Goal: Task Accomplishment & Management: Use online tool/utility

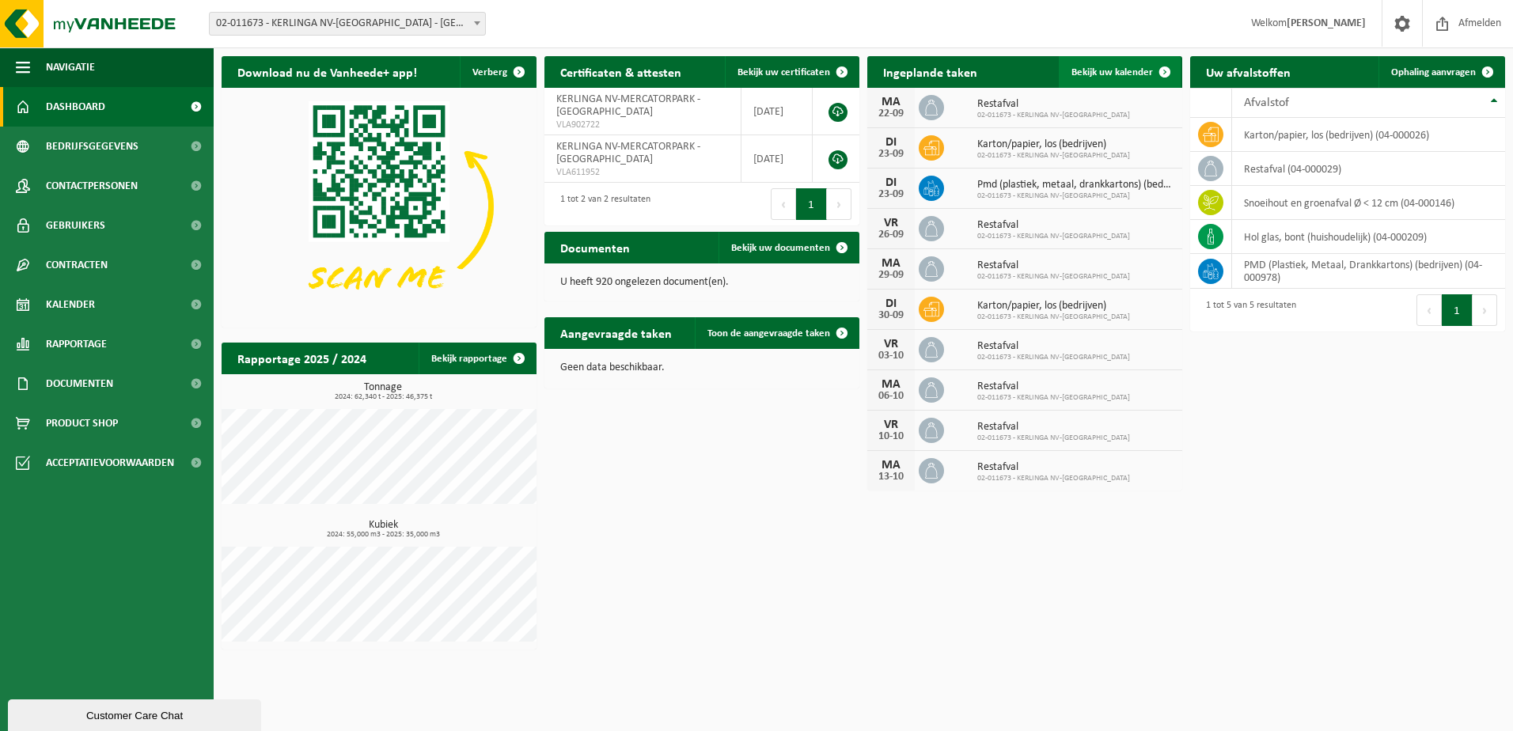
click at [1092, 66] on link "Bekijk uw kalender" at bounding box center [1120, 72] width 122 height 32
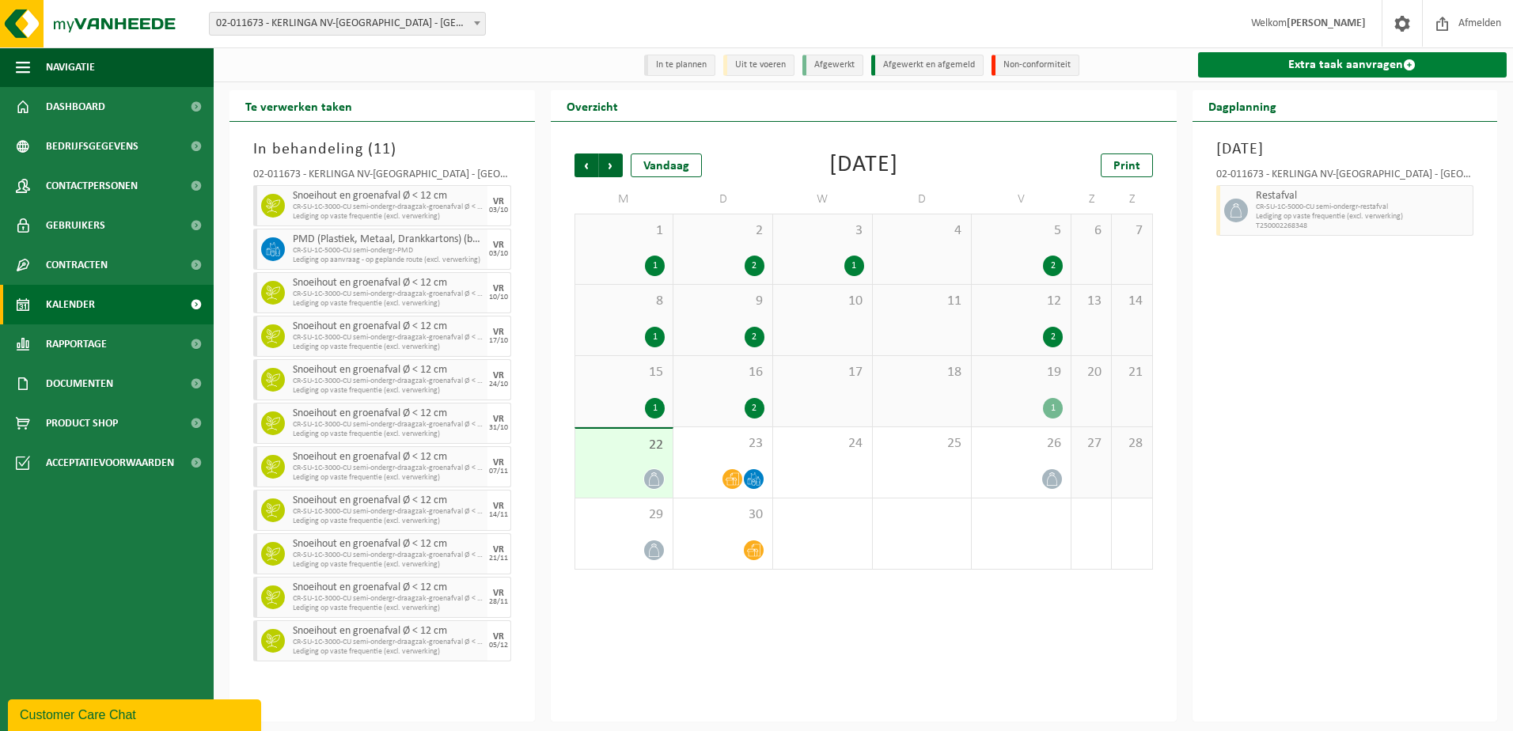
click at [1336, 66] on link "Extra taak aanvragen" at bounding box center [1352, 64] width 309 height 25
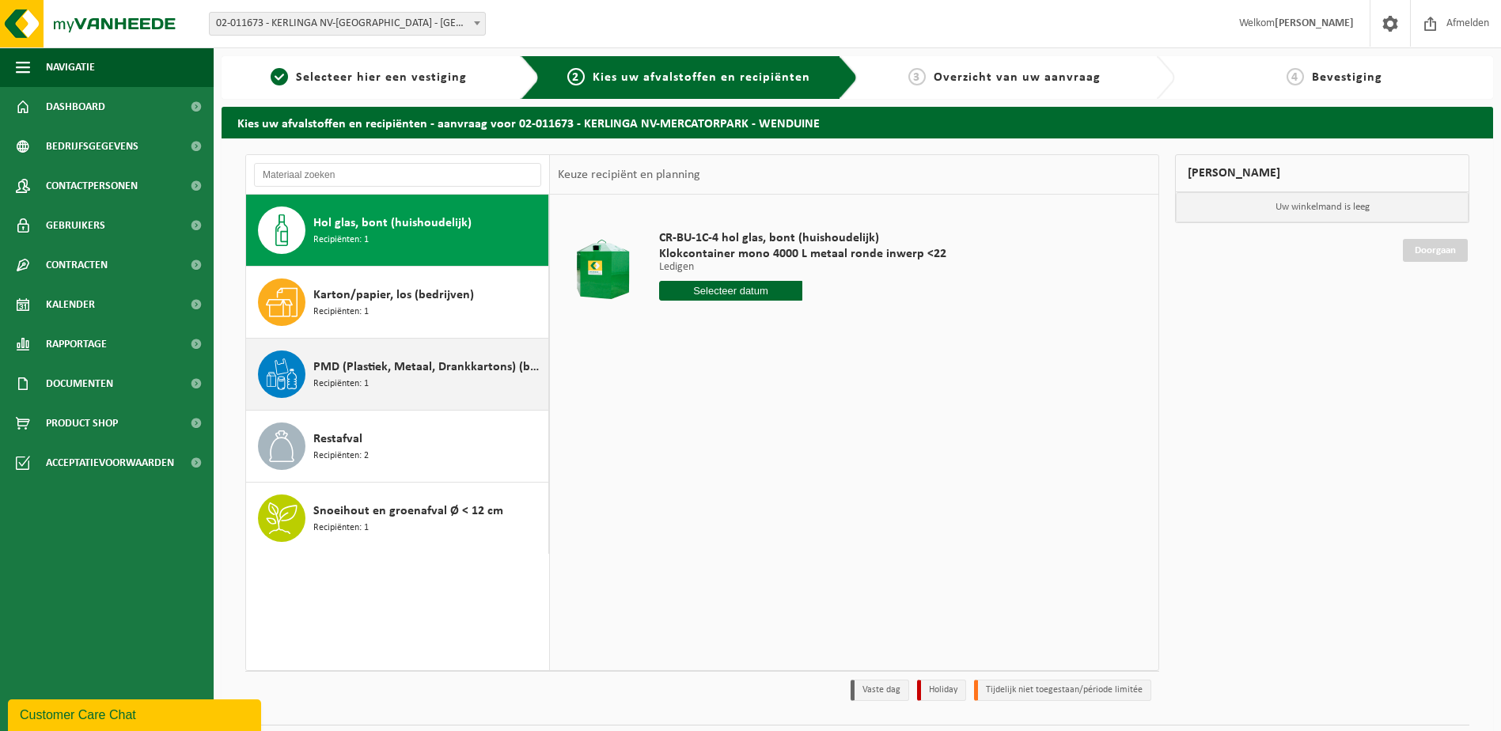
click at [410, 377] on div "PMD (Plastiek, Metaal, Drankkartons) (bedrijven) Recipiënten: 1" at bounding box center [428, 374] width 231 height 47
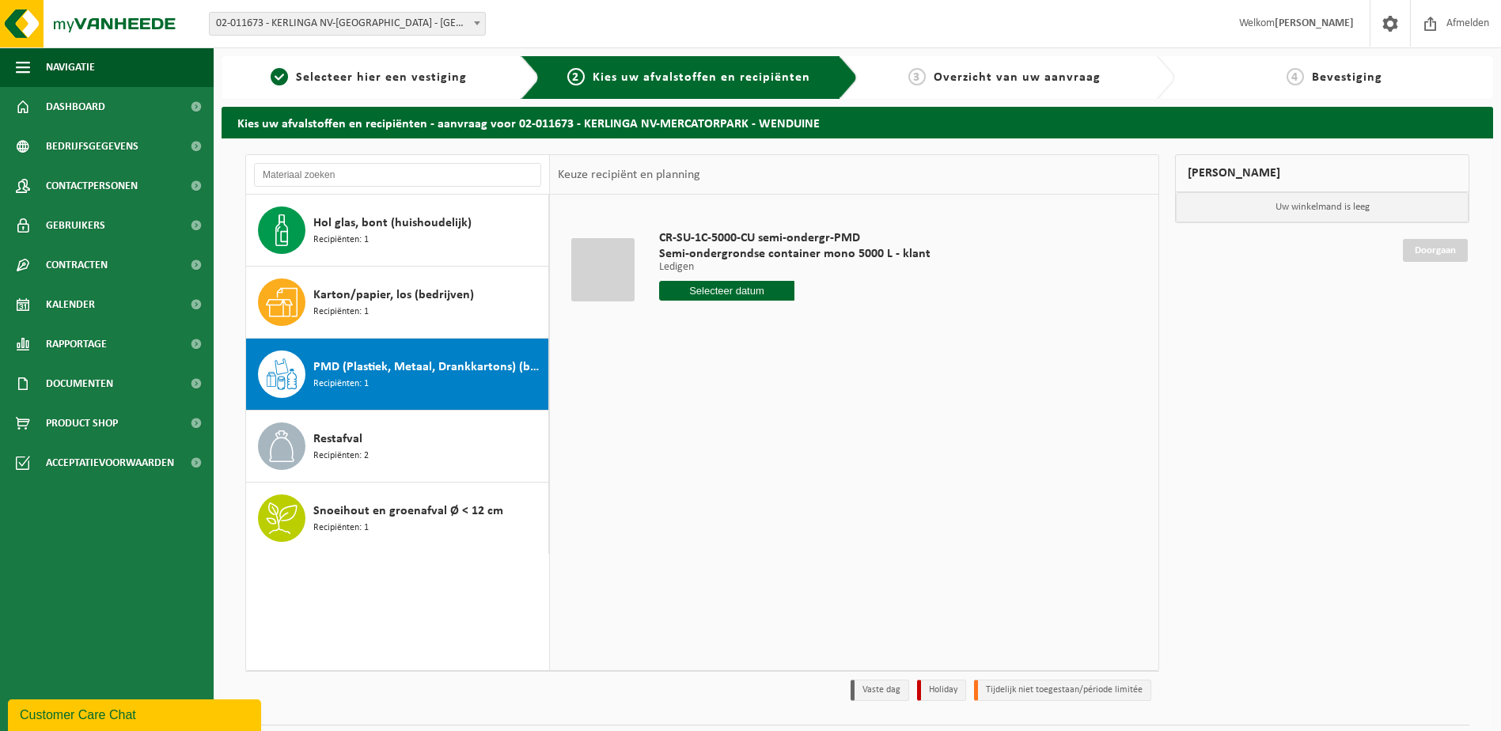
click at [707, 275] on div "CR-SU-1C-5000-CU semi-ondergr-PMD Semi-ondergrondse container mono 5000 L - kla…" at bounding box center [794, 269] width 287 height 110
click at [707, 287] on input "text" at bounding box center [727, 291] width 136 height 20
click at [713, 478] on div "30" at bounding box center [702, 481] width 28 height 25
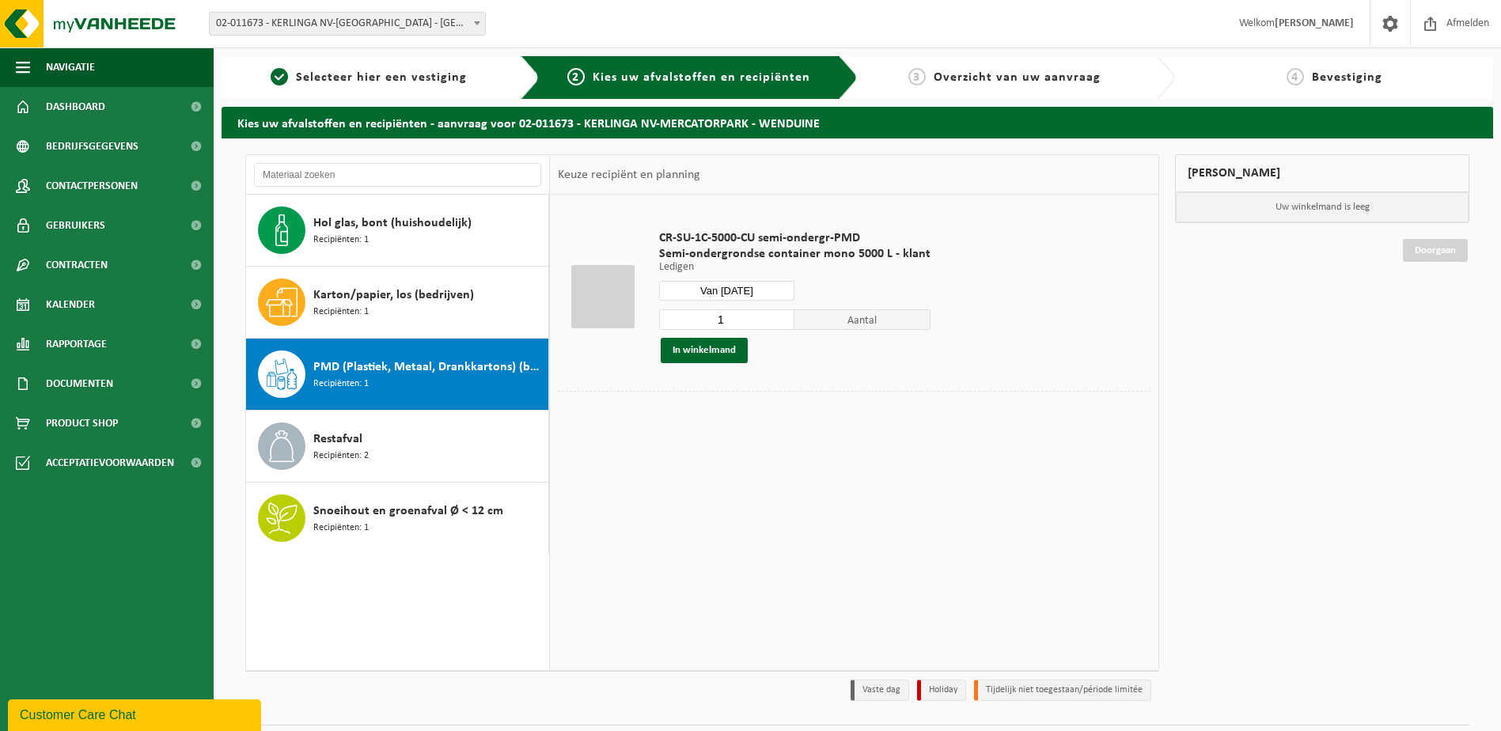
click at [695, 333] on div "1 Aantal In winkelmand" at bounding box center [794, 336] width 271 height 55
click at [699, 353] on button "In winkelmand" at bounding box center [704, 350] width 87 height 25
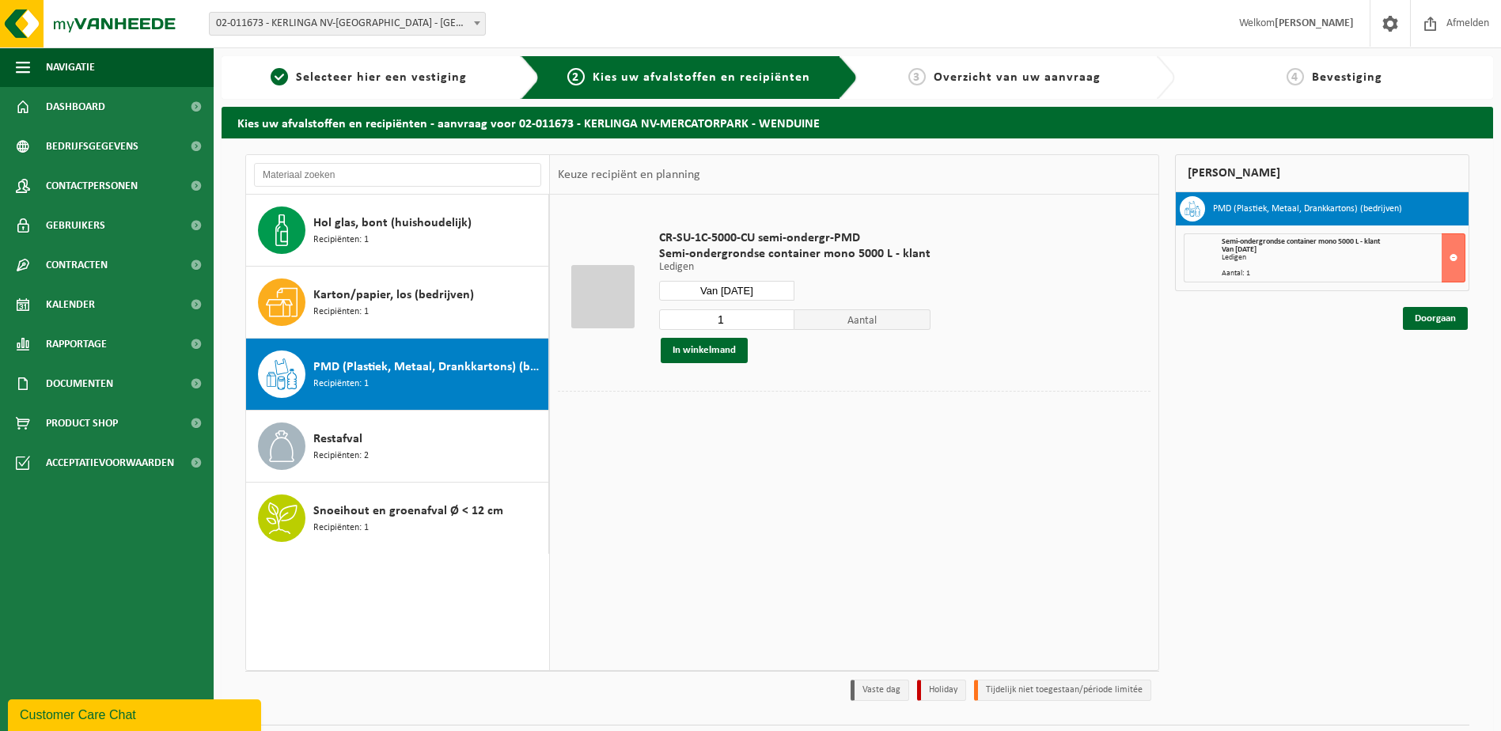
click at [734, 325] on input "1" at bounding box center [727, 319] width 136 height 21
click at [741, 290] on input "Van 2025-09-30" at bounding box center [727, 291] width 136 height 20
click at [836, 328] on icon at bounding box center [838, 326] width 25 height 25
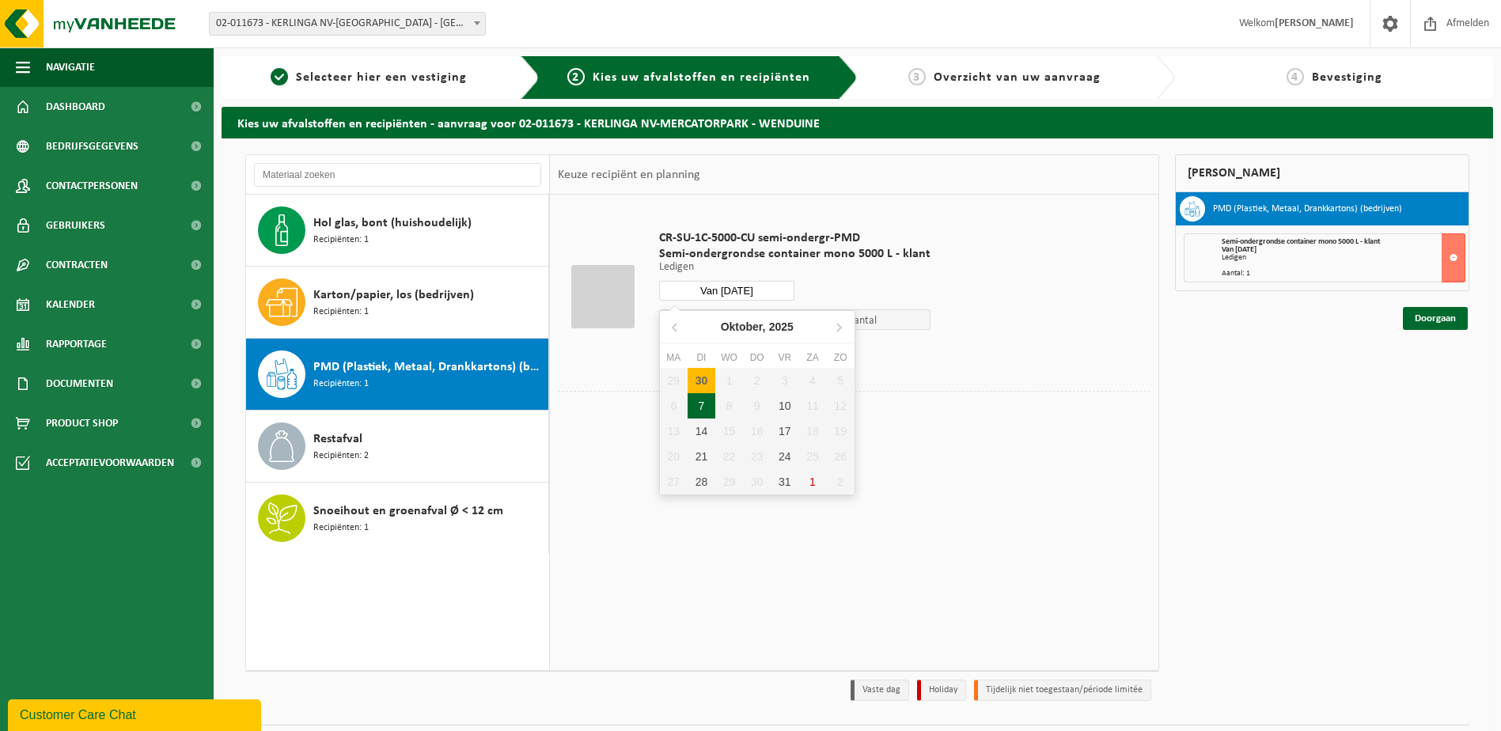
click at [699, 406] on div "7" at bounding box center [702, 405] width 28 height 25
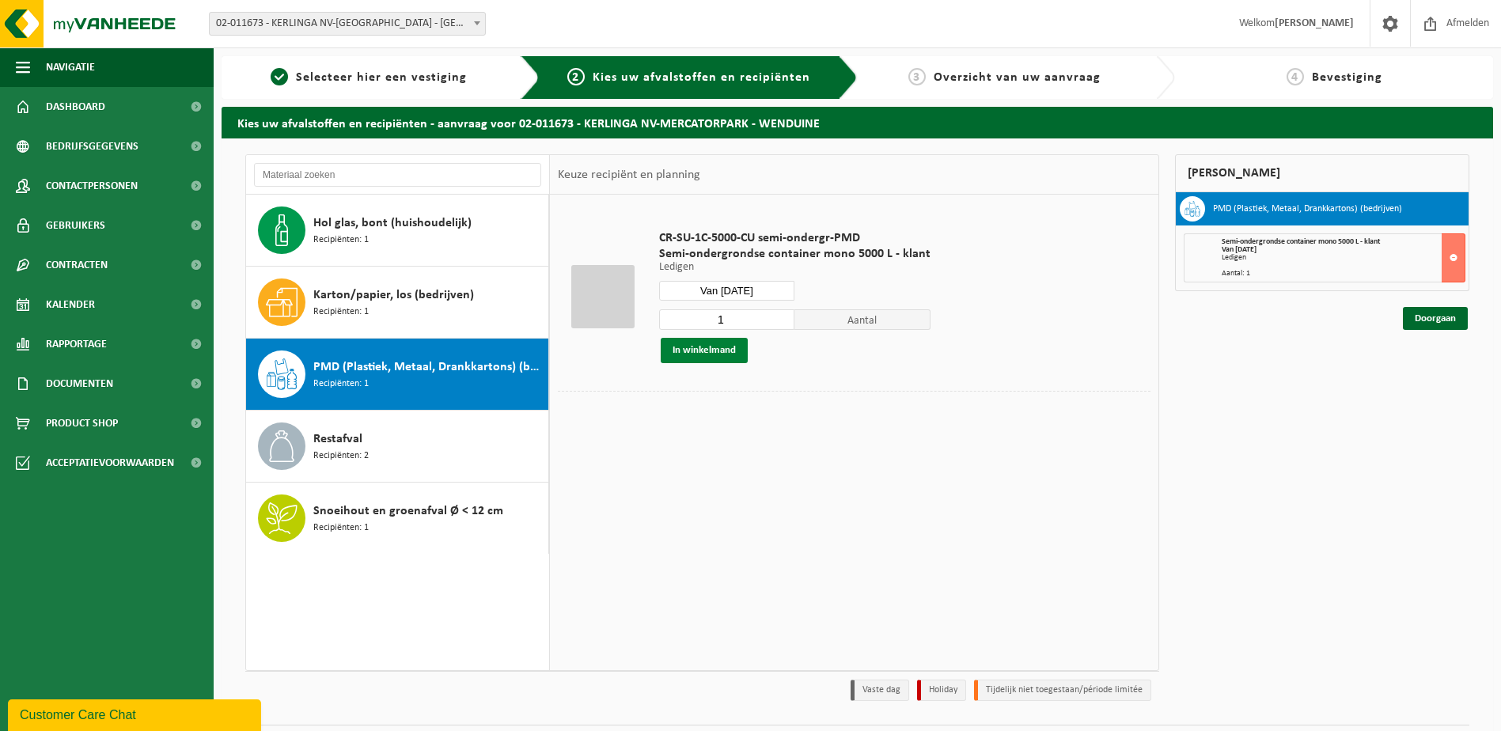
click at [713, 342] on button "In winkelmand" at bounding box center [704, 350] width 87 height 25
click at [743, 289] on input "Van [DATE]" at bounding box center [727, 291] width 136 height 20
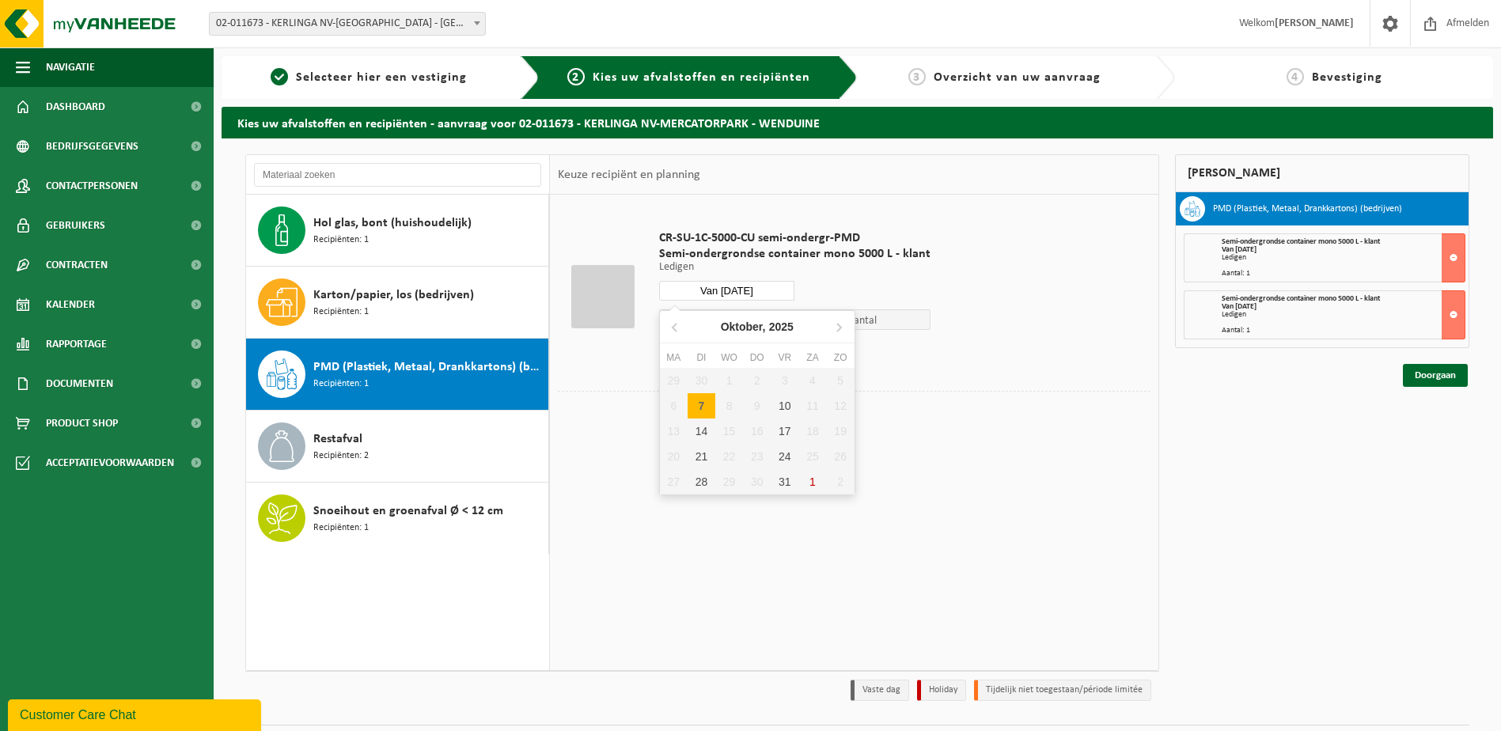
click at [704, 430] on div "14" at bounding box center [702, 431] width 28 height 25
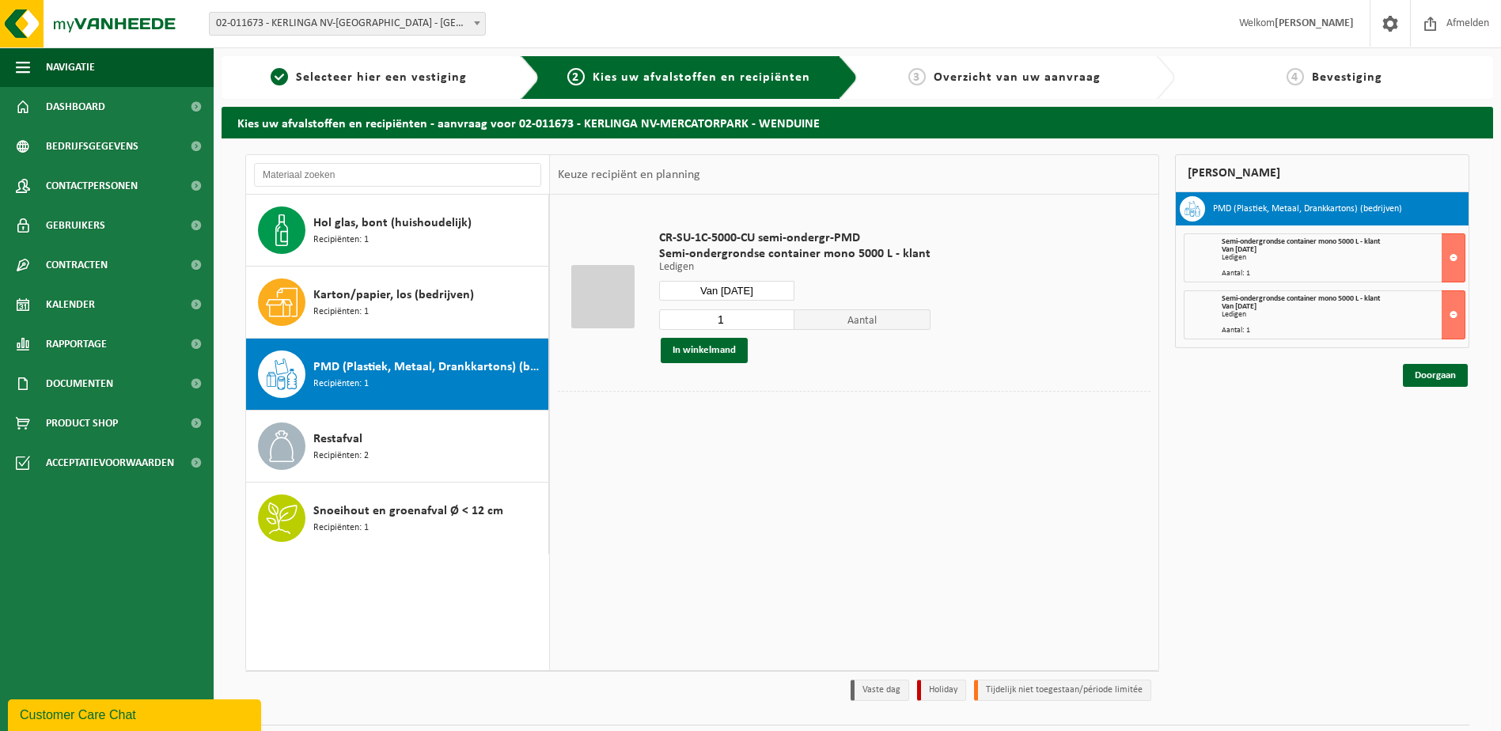
click at [722, 354] on button "In winkelmand" at bounding box center [704, 350] width 87 height 25
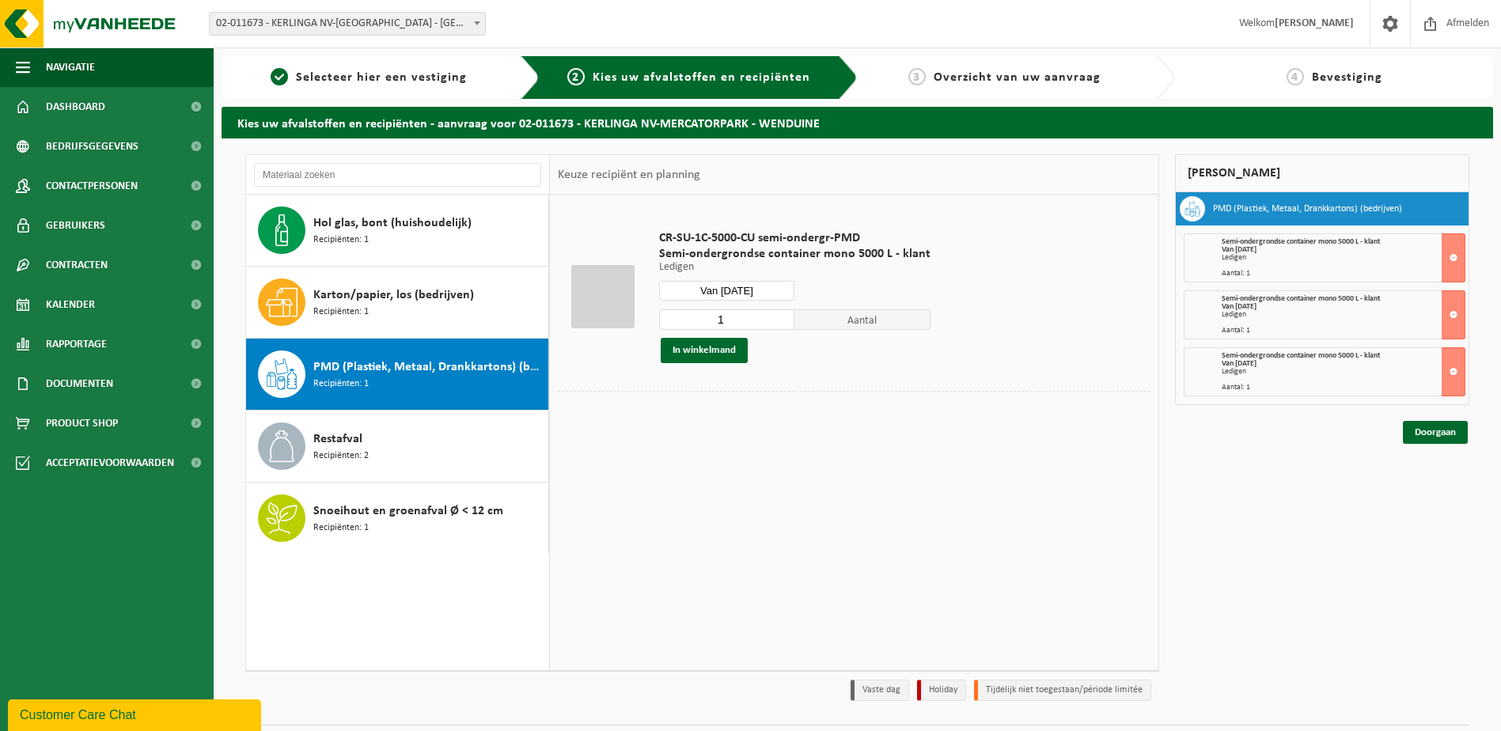
click at [758, 294] on input "Van 2025-10-14" at bounding box center [727, 291] width 136 height 20
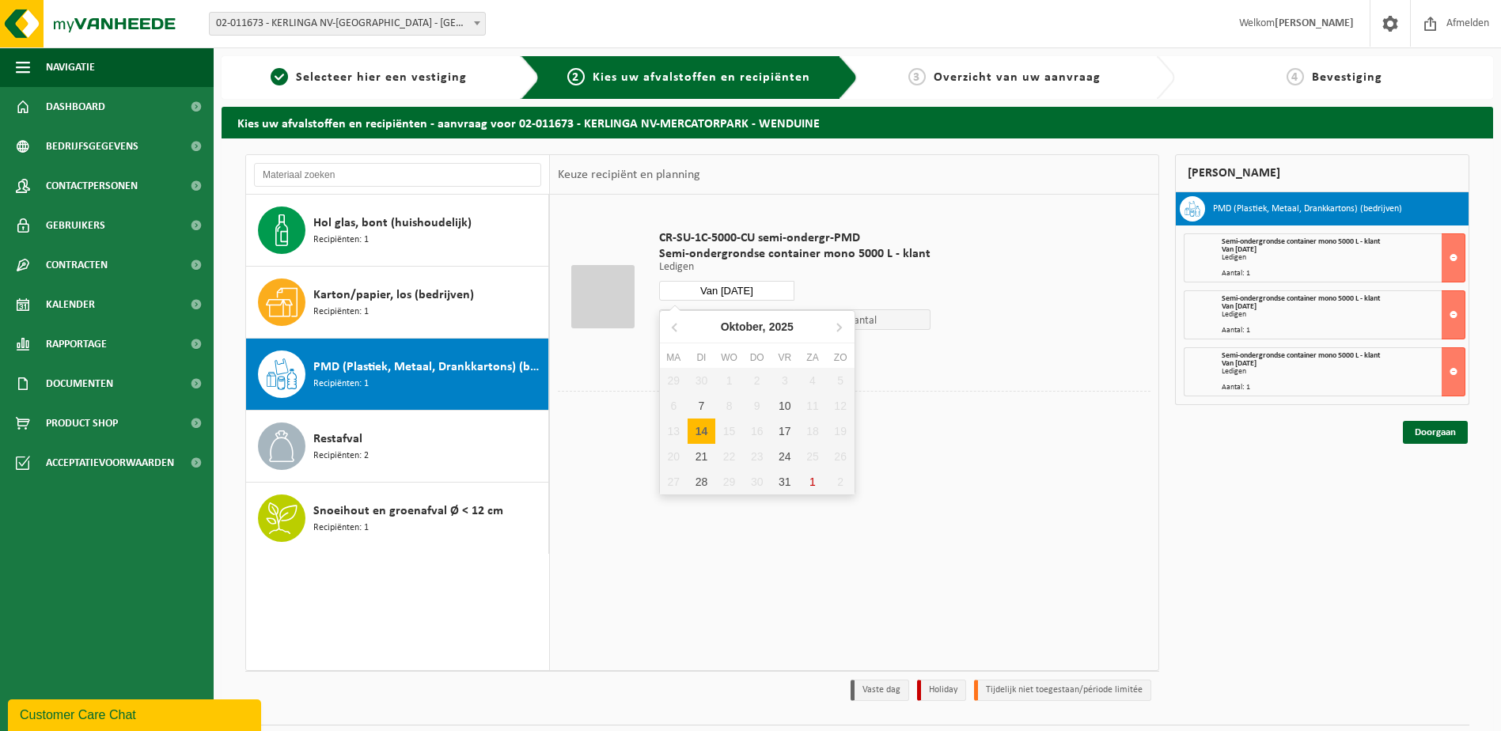
click at [698, 451] on div "21" at bounding box center [702, 456] width 28 height 25
click at [722, 354] on button "In winkelmand" at bounding box center [704, 350] width 87 height 25
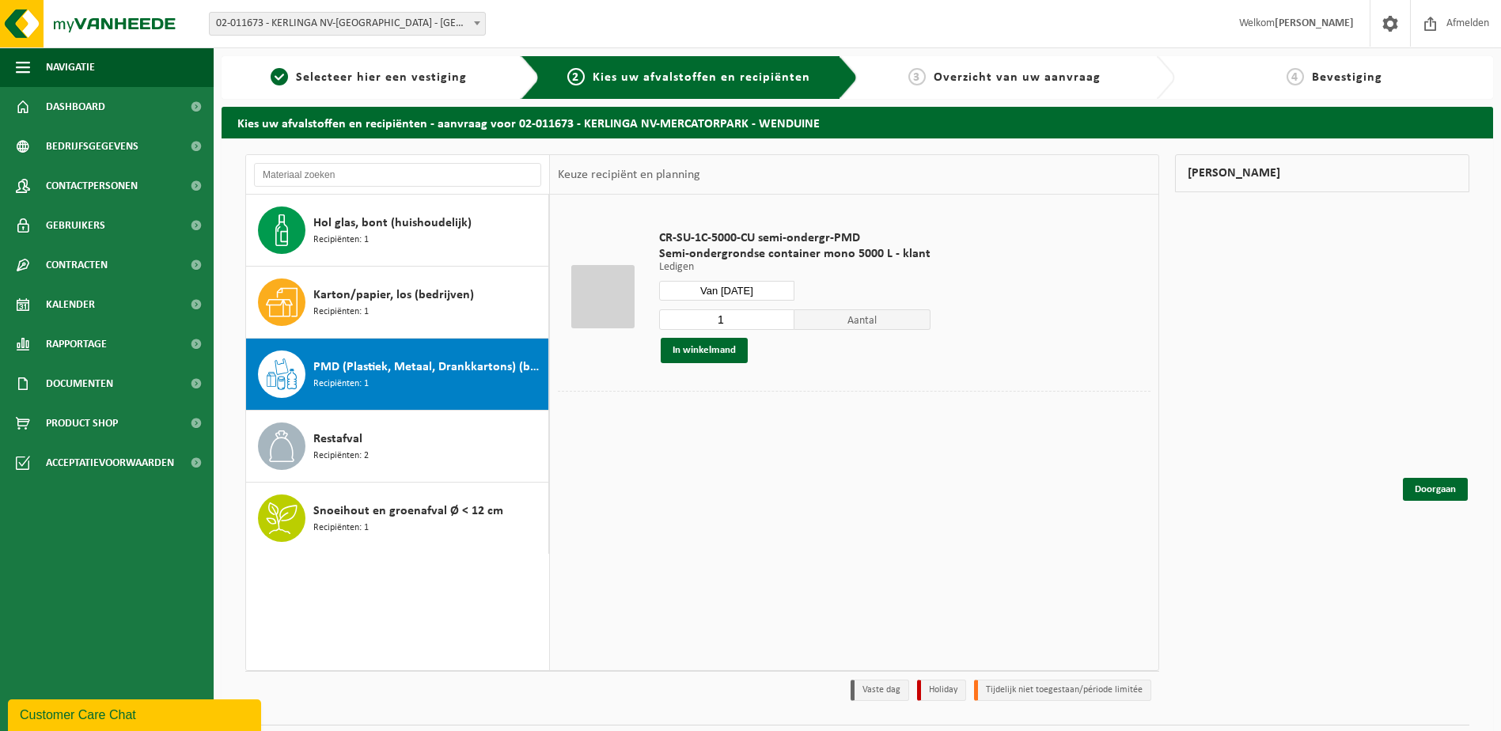
click at [763, 287] on input "Van 2025-10-21" at bounding box center [727, 291] width 136 height 20
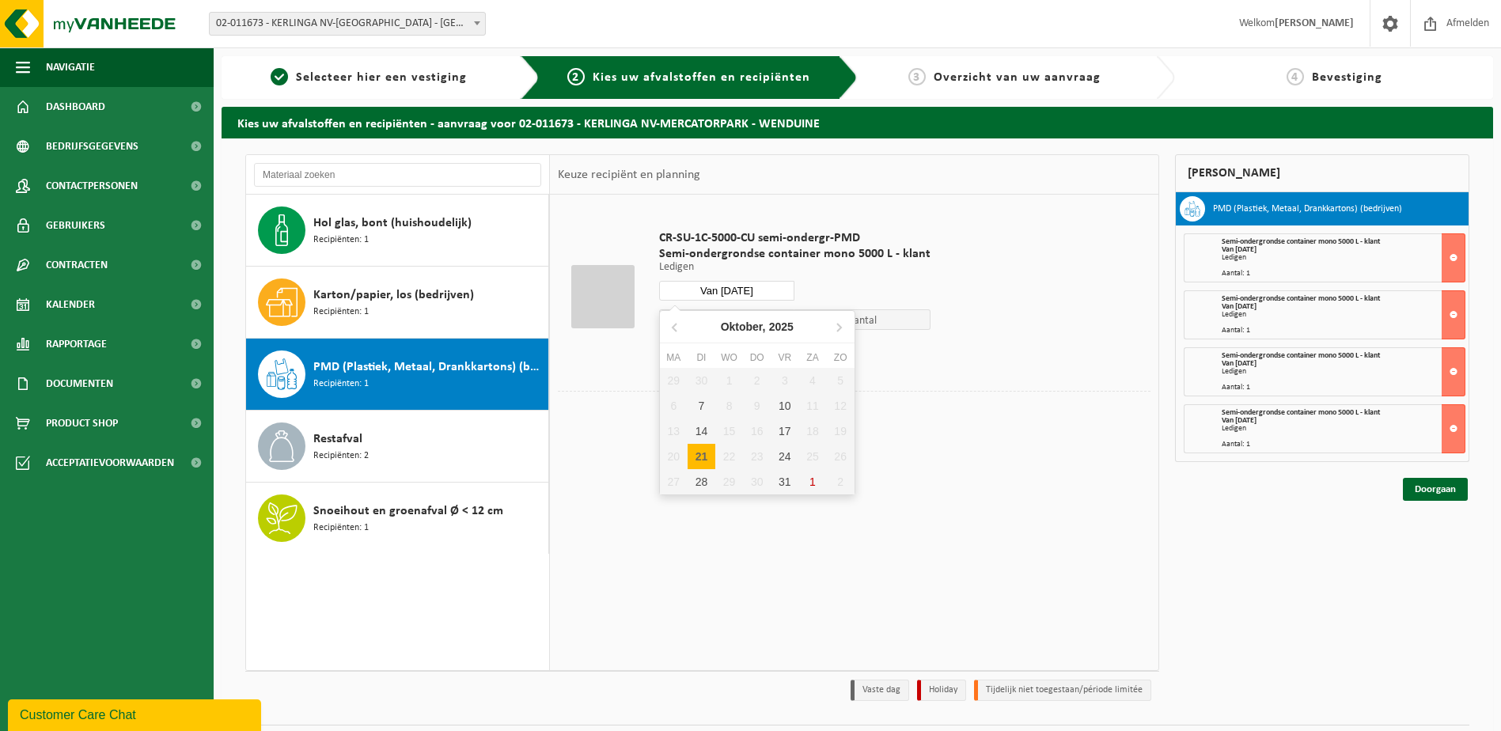
click at [700, 481] on div "28" at bounding box center [702, 481] width 28 height 25
type input "Van 2025-10-28"
click at [720, 353] on button "In winkelmand" at bounding box center [704, 350] width 87 height 25
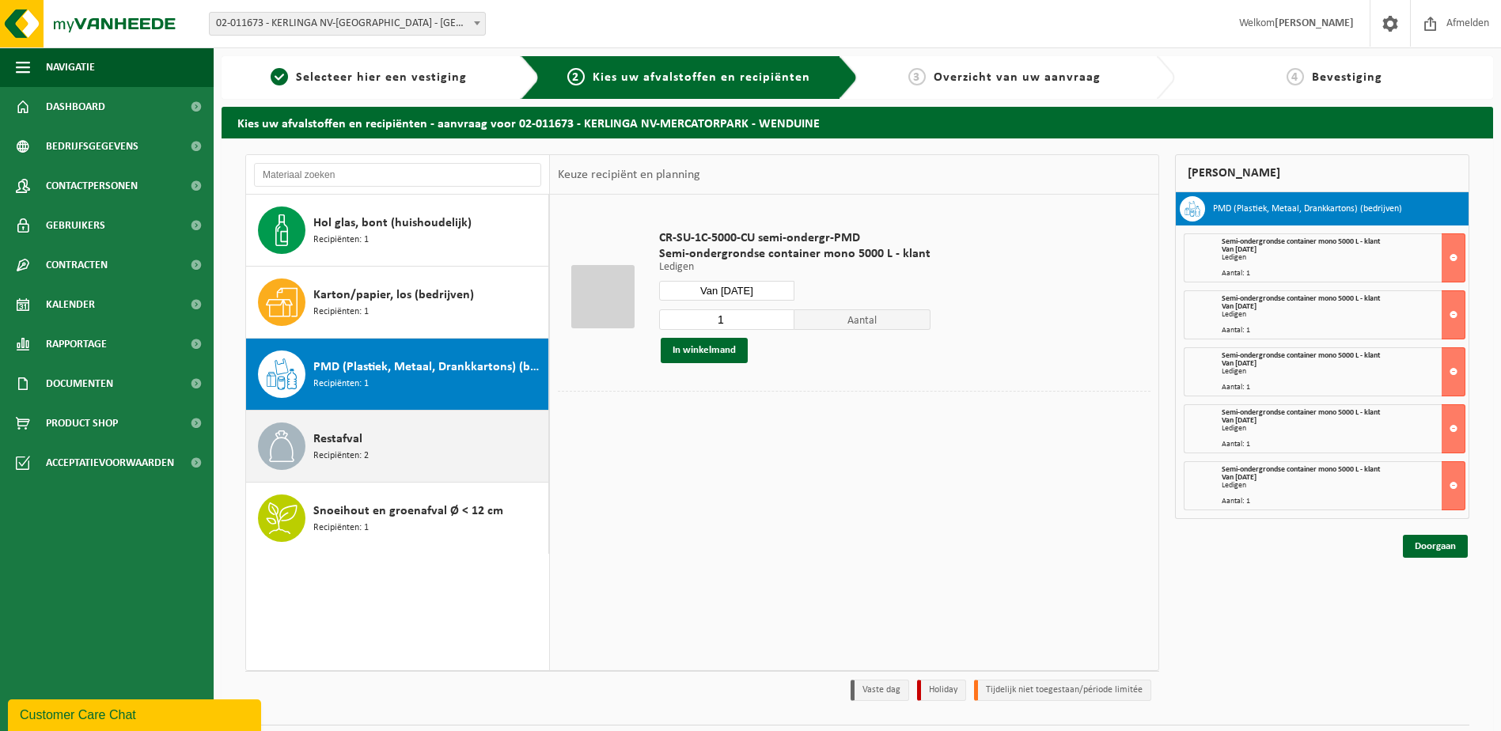
click at [429, 449] on div "Restafval Recipiënten: 2" at bounding box center [428, 446] width 231 height 47
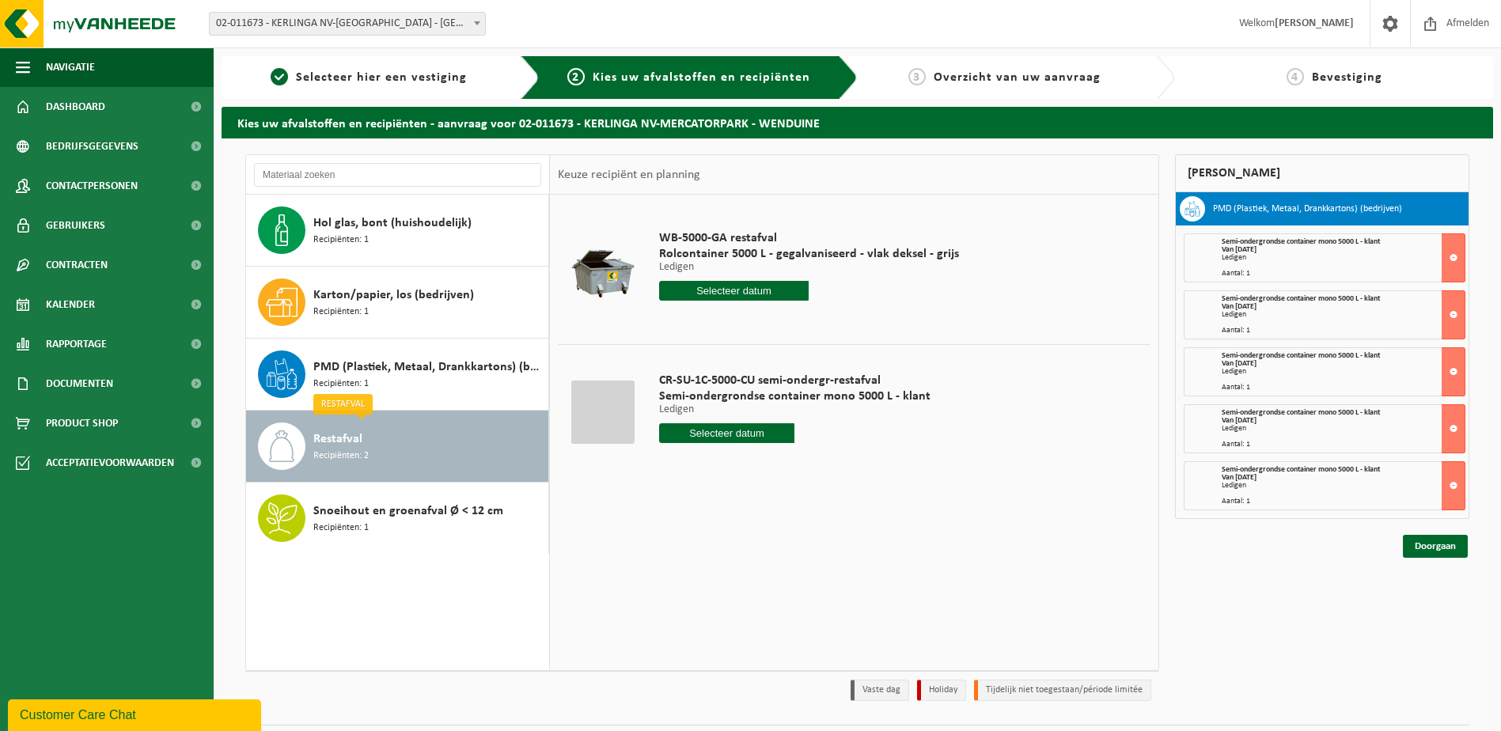
click at [751, 434] on input "text" at bounding box center [727, 433] width 136 height 20
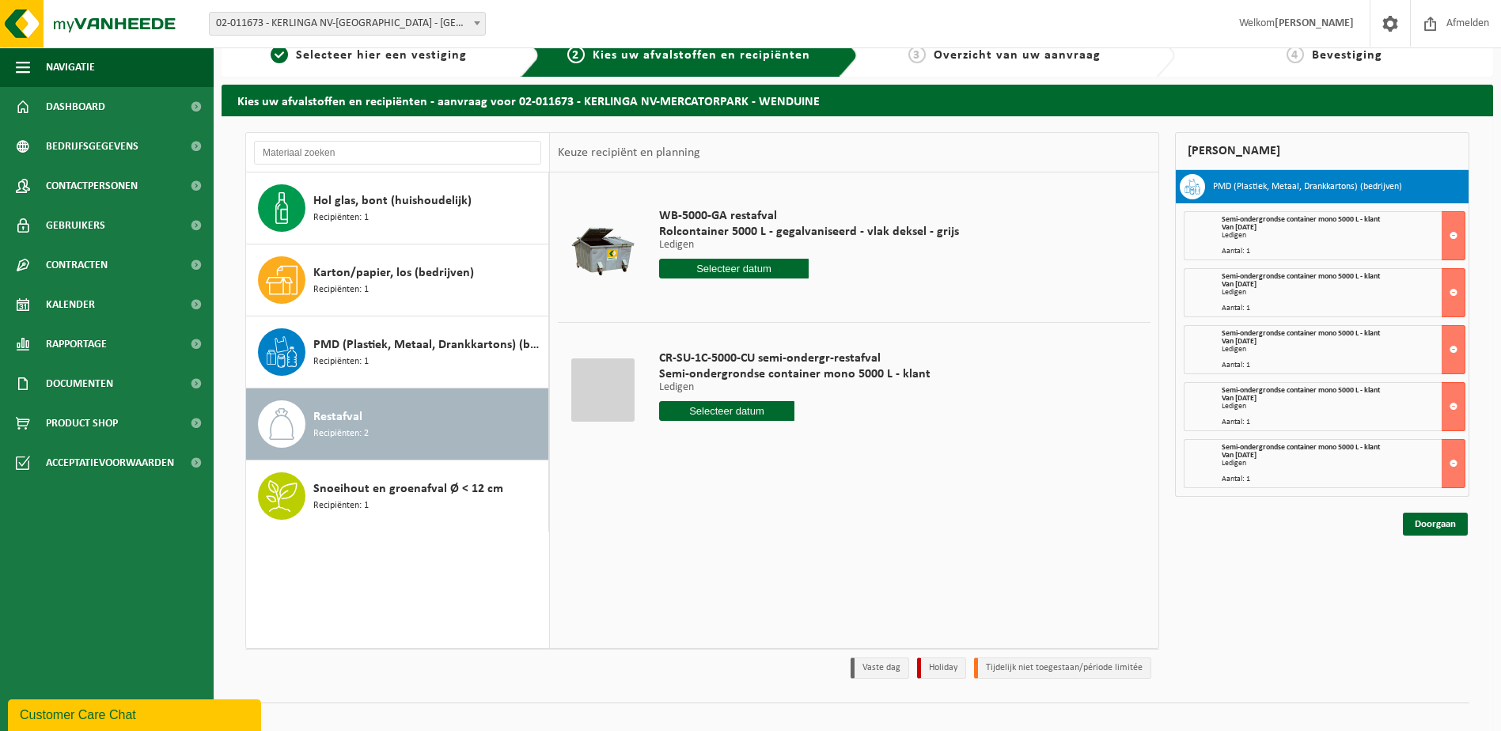
scroll to position [42, 0]
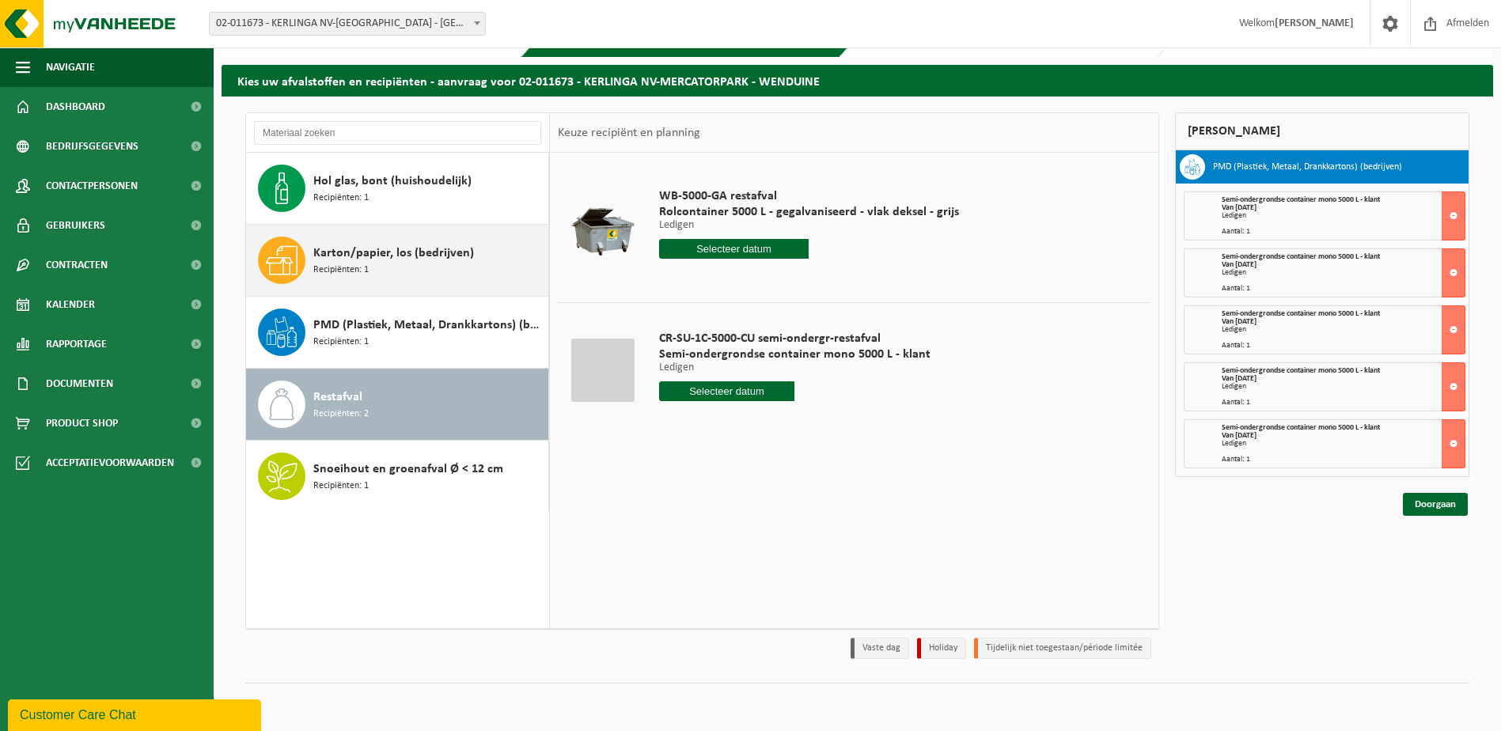
click at [404, 267] on div "Karton/papier, los (bedrijven) Recipiënten: 1" at bounding box center [428, 260] width 231 height 47
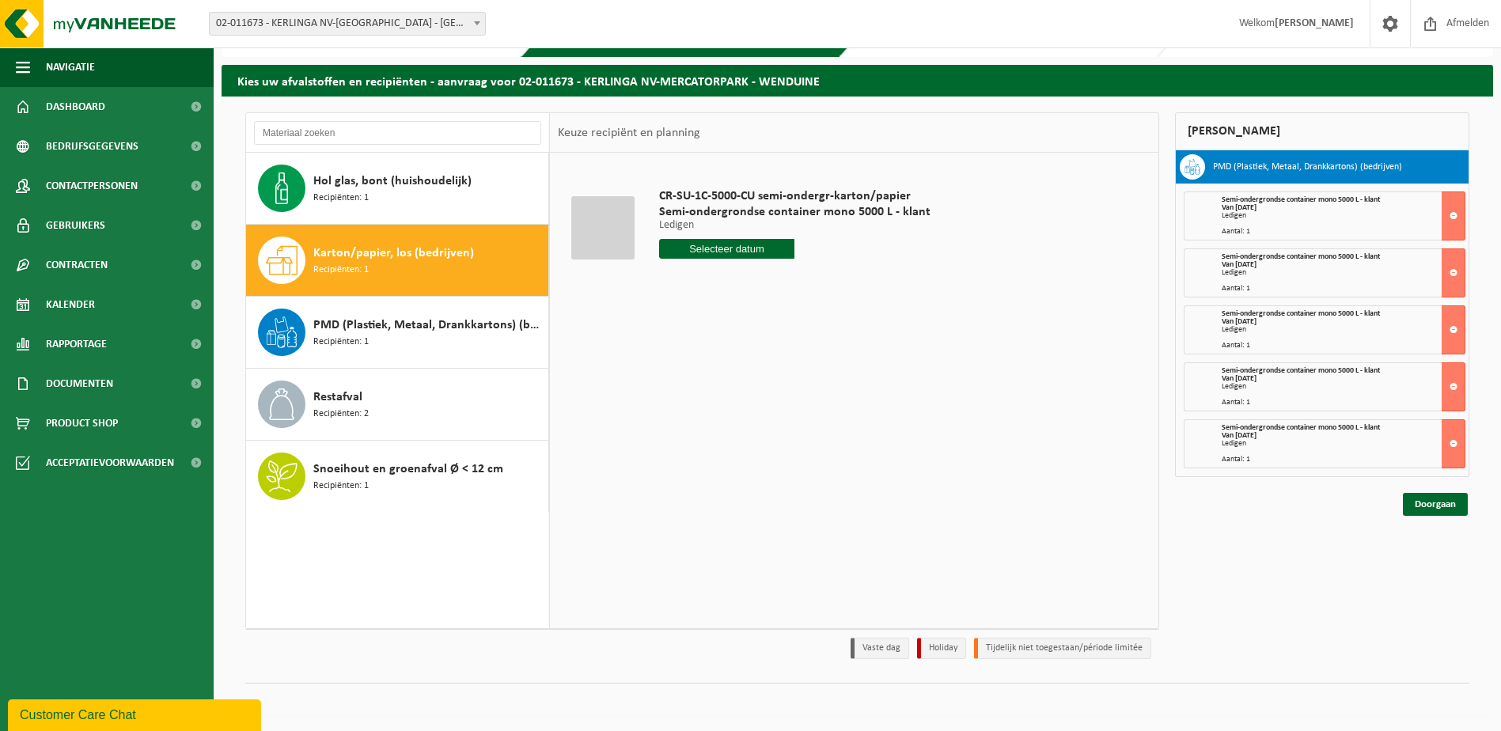
click at [704, 236] on div "CR-SU-1C-5000-CU semi-ondergr-karton/papier Semi-ondergrondse container mono 50…" at bounding box center [794, 227] width 287 height 110
click at [711, 246] on input "text" at bounding box center [727, 249] width 136 height 20
click at [838, 280] on icon at bounding box center [838, 284] width 25 height 25
click at [695, 366] on div "7" at bounding box center [702, 363] width 28 height 25
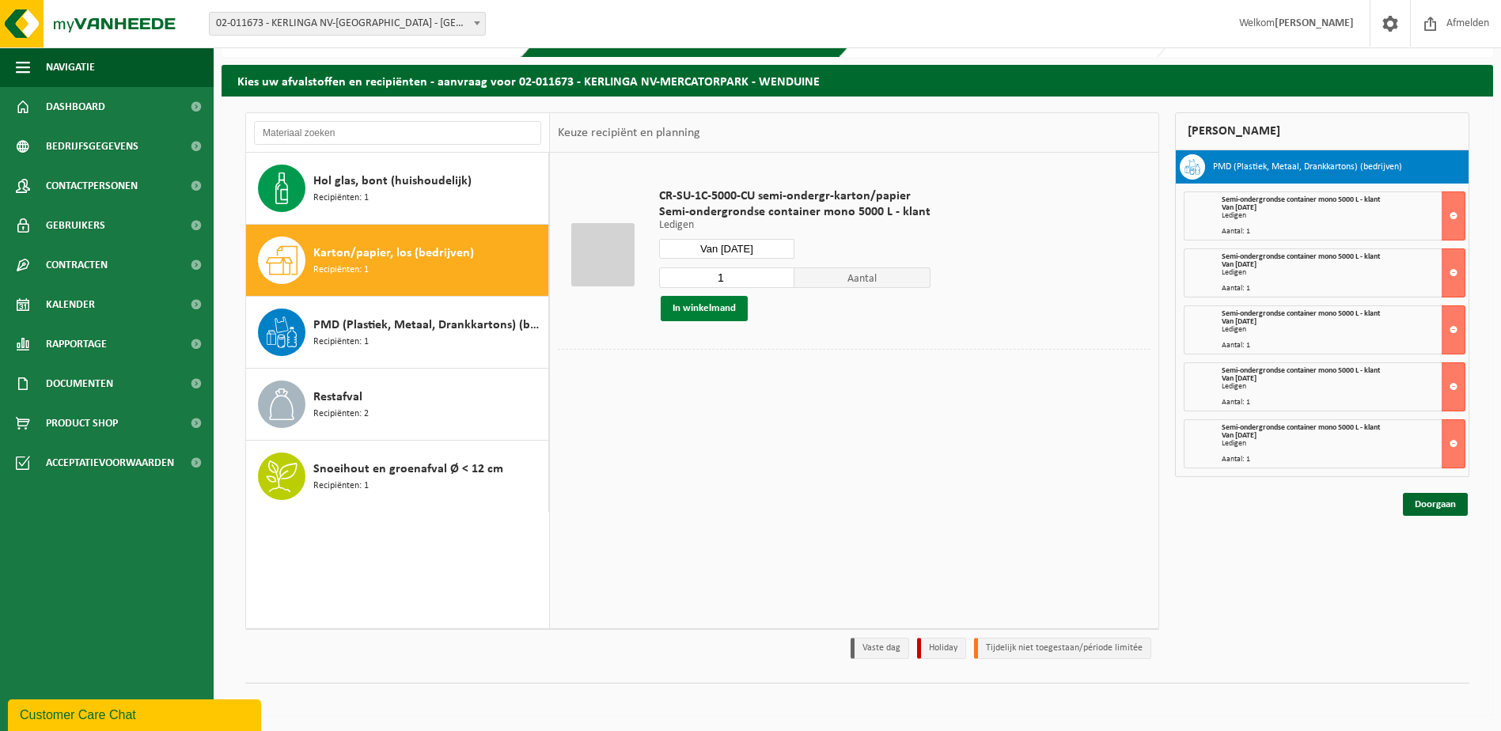
click at [702, 310] on button "In winkelmand" at bounding box center [704, 308] width 87 height 25
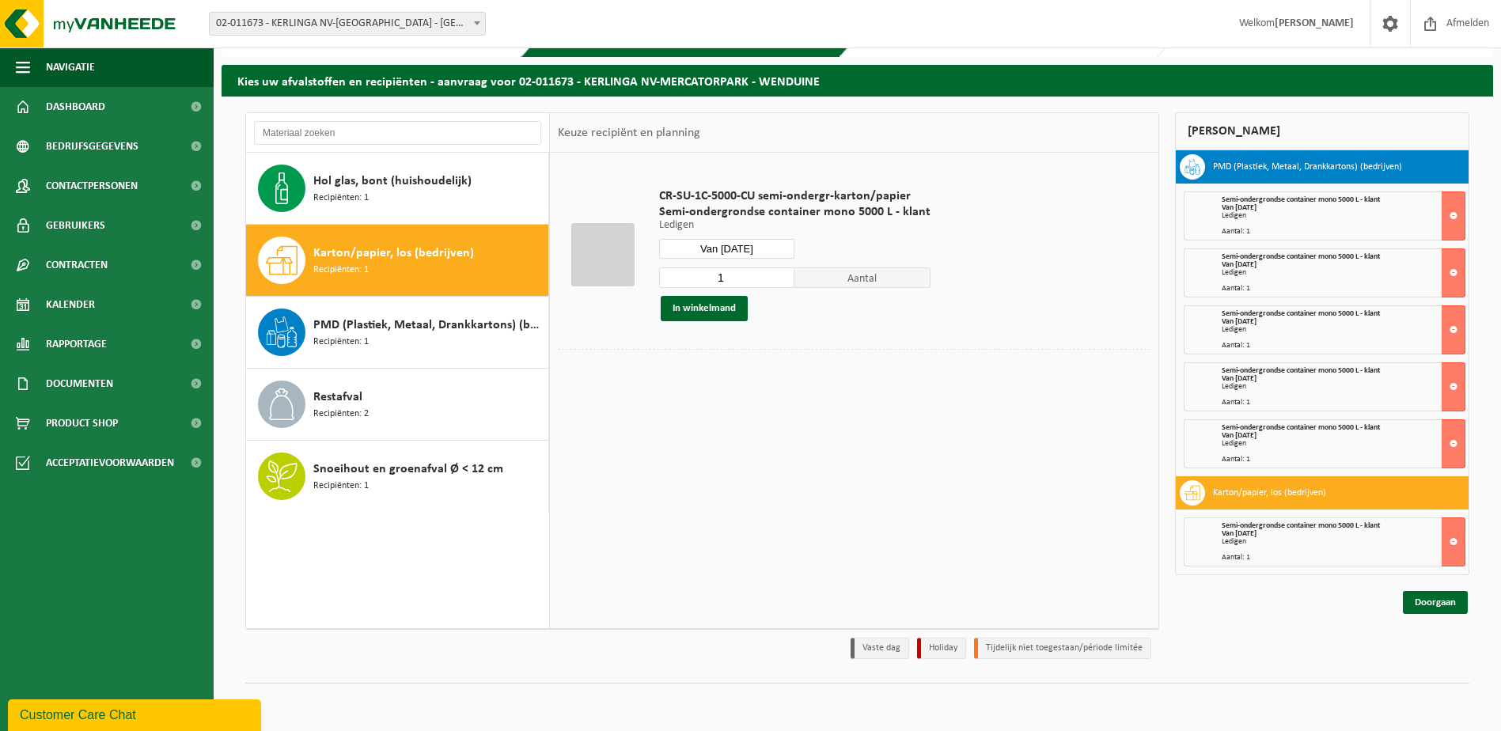
click at [751, 281] on input "1" at bounding box center [727, 277] width 136 height 21
click at [809, 372] on div at bounding box center [854, 361] width 593 height 25
click at [758, 248] on input "Van 2025-10-07" at bounding box center [727, 249] width 136 height 20
click at [702, 384] on div "14" at bounding box center [702, 389] width 28 height 25
click at [767, 254] on input "Van 2025-10-14" at bounding box center [727, 249] width 136 height 20
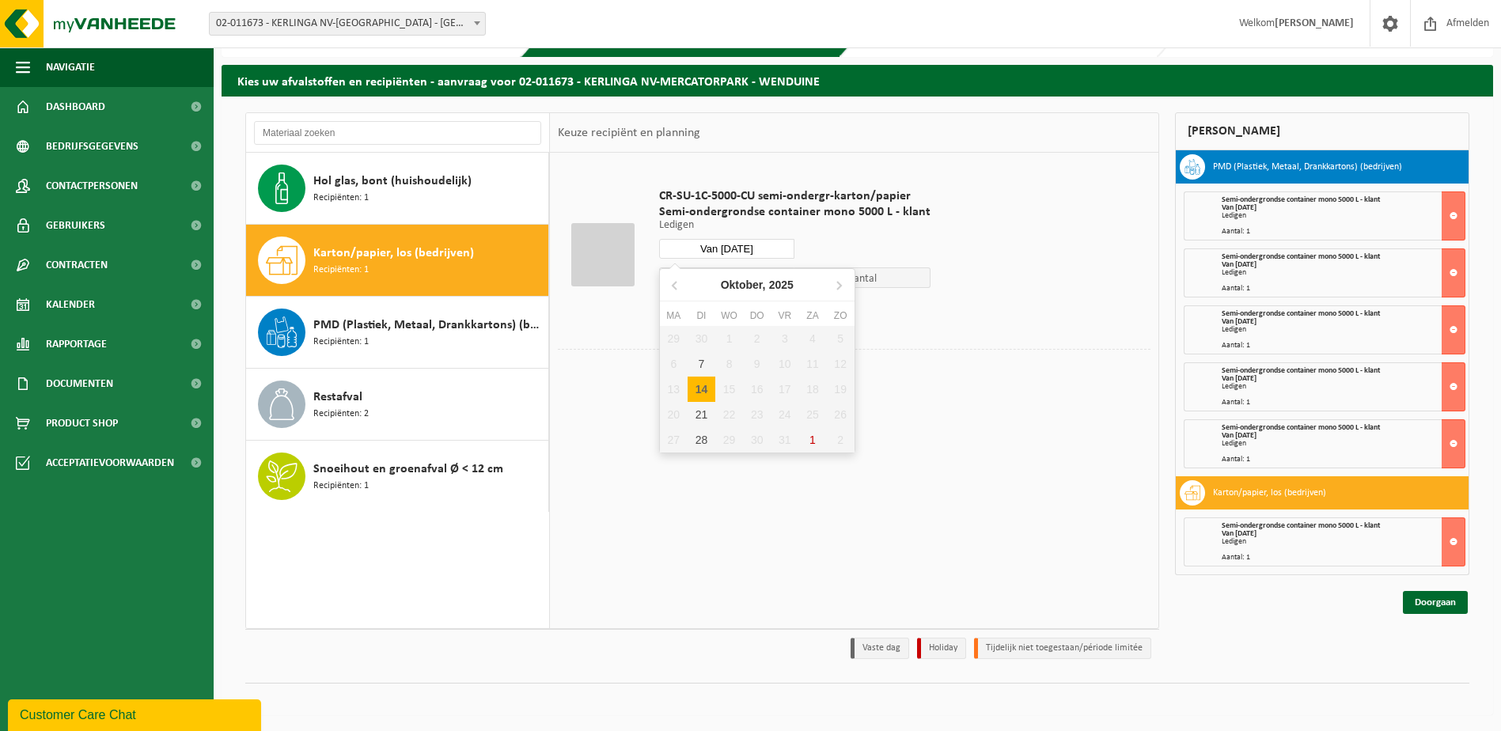
click at [703, 414] on div "21" at bounding box center [702, 414] width 28 height 25
click at [764, 250] on input "Van 2025-10-21" at bounding box center [727, 249] width 136 height 20
click at [704, 443] on div "28" at bounding box center [702, 439] width 28 height 25
type input "Van 2025-10-28"
click at [732, 309] on button "In winkelmand" at bounding box center [704, 308] width 87 height 25
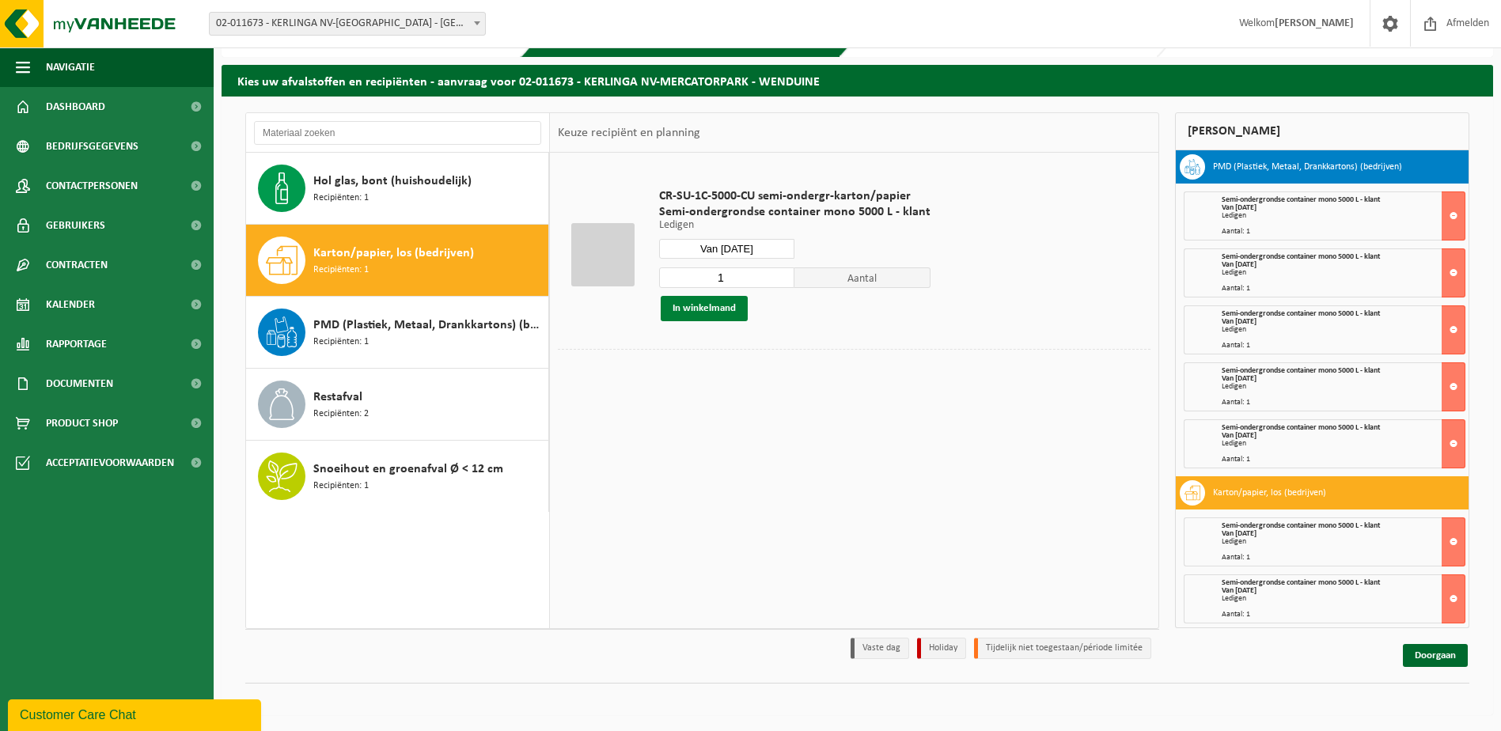
click at [1432, 655] on link "Doorgaan" at bounding box center [1435, 655] width 65 height 23
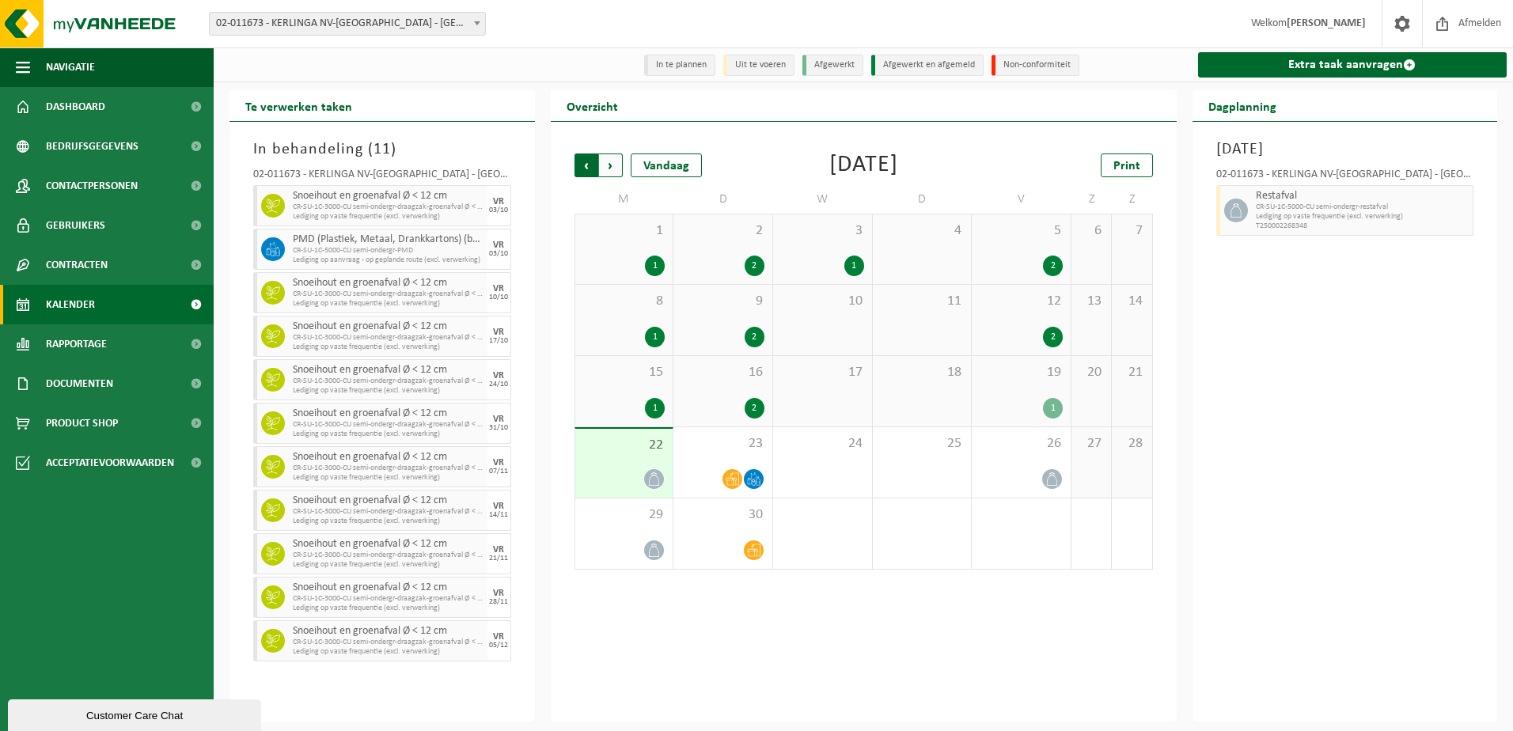
click at [604, 168] on span "Volgende" at bounding box center [611, 165] width 24 height 24
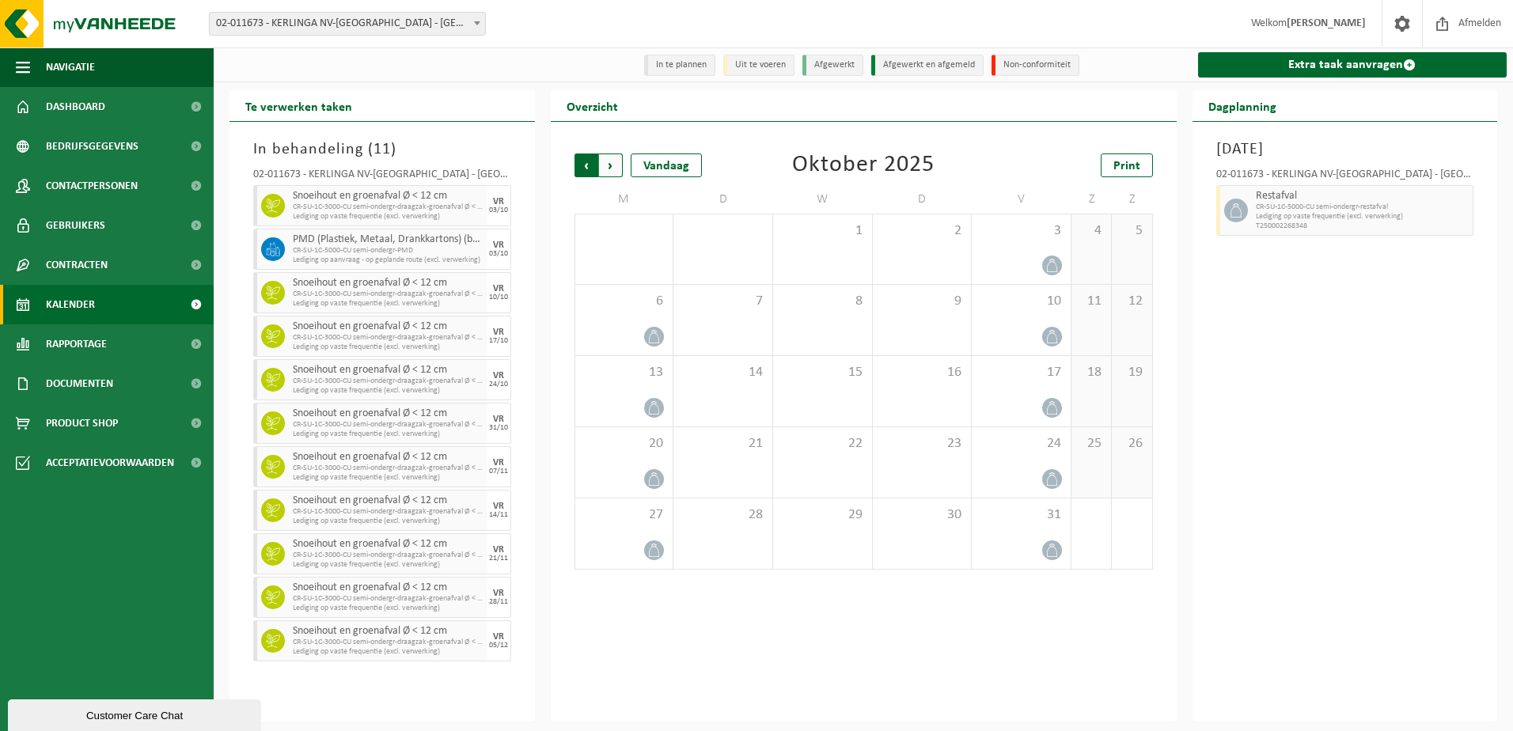
click at [612, 165] on span "Volgende" at bounding box center [611, 165] width 24 height 24
click at [585, 169] on span "Vorige" at bounding box center [586, 165] width 24 height 24
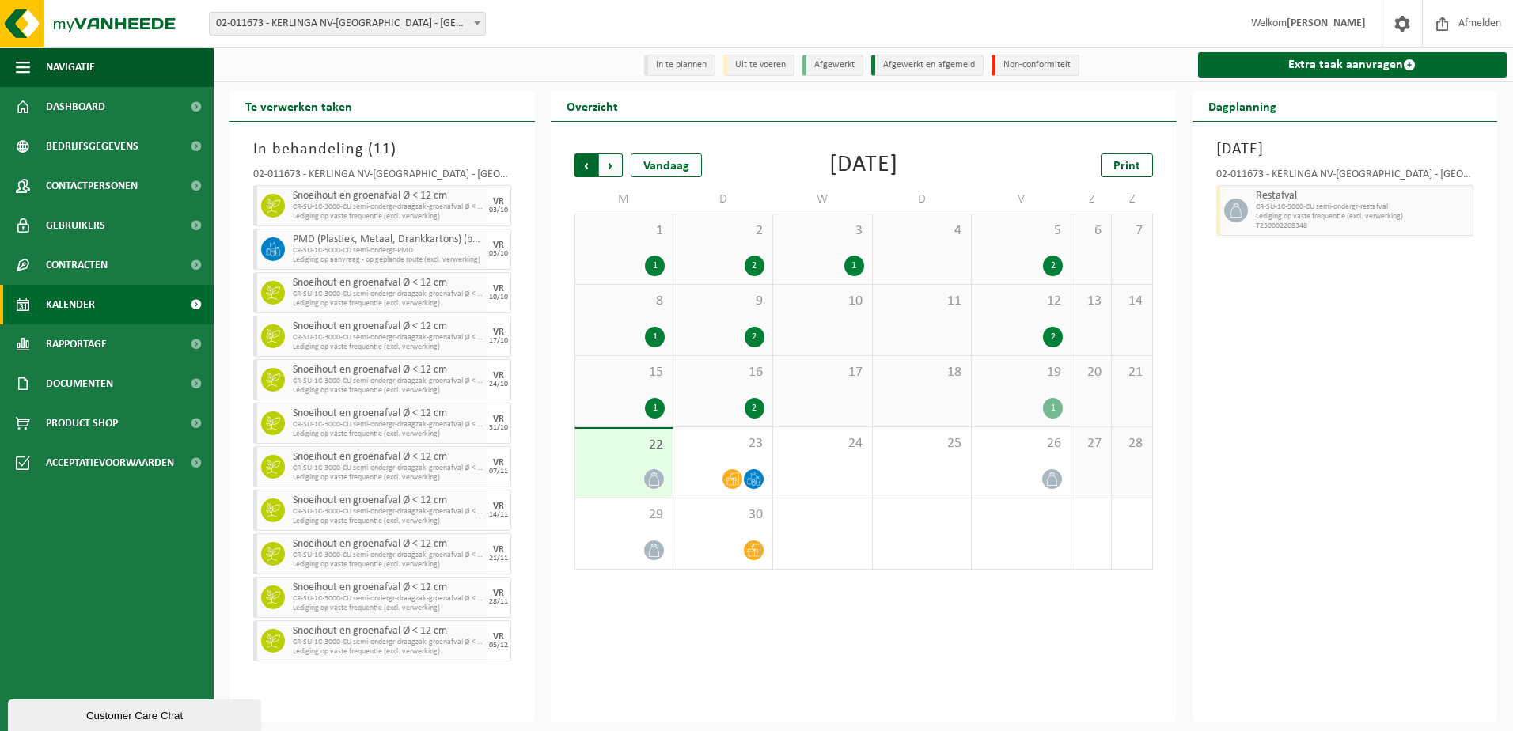
click at [620, 169] on span "Volgende" at bounding box center [611, 165] width 24 height 24
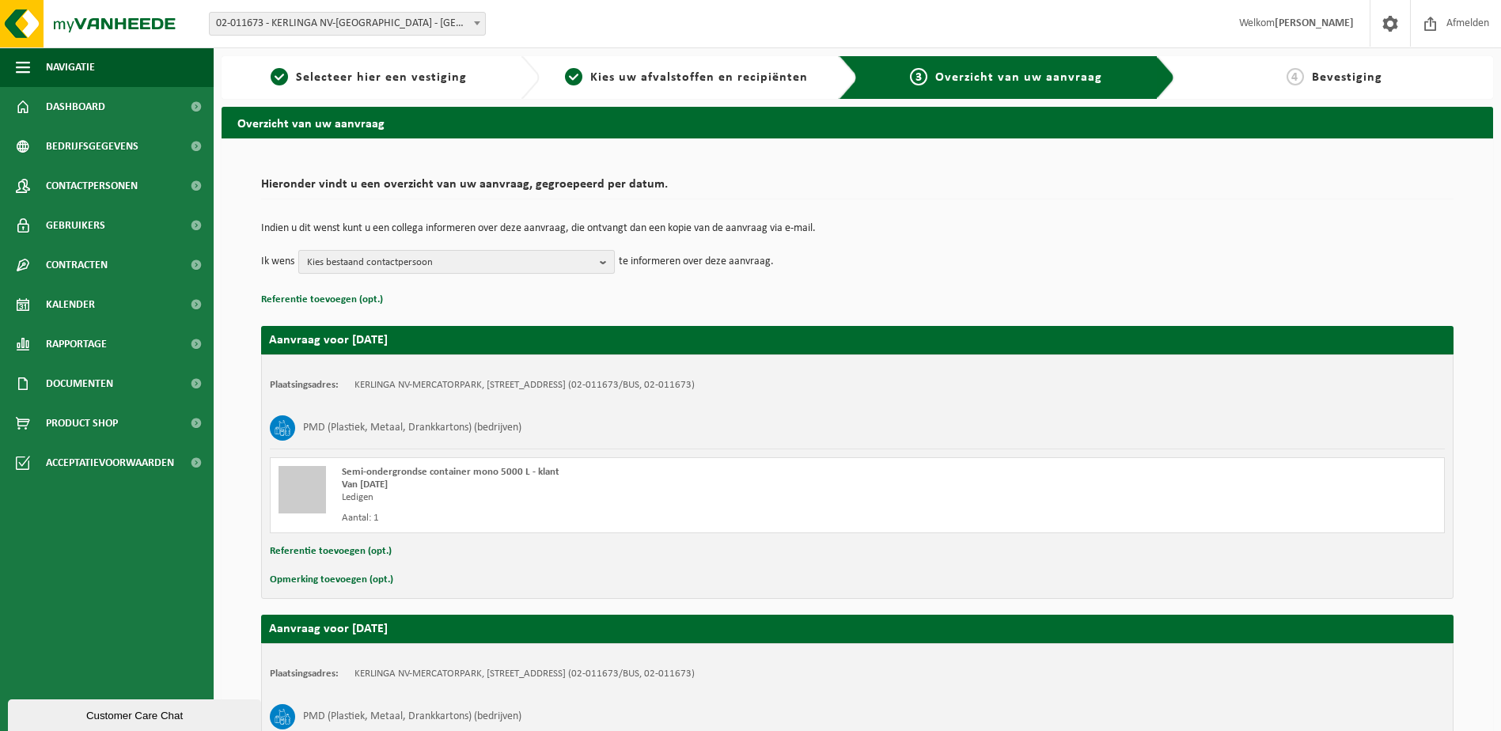
click at [563, 269] on span "Kies bestaand contactpersoon" at bounding box center [450, 263] width 286 height 24
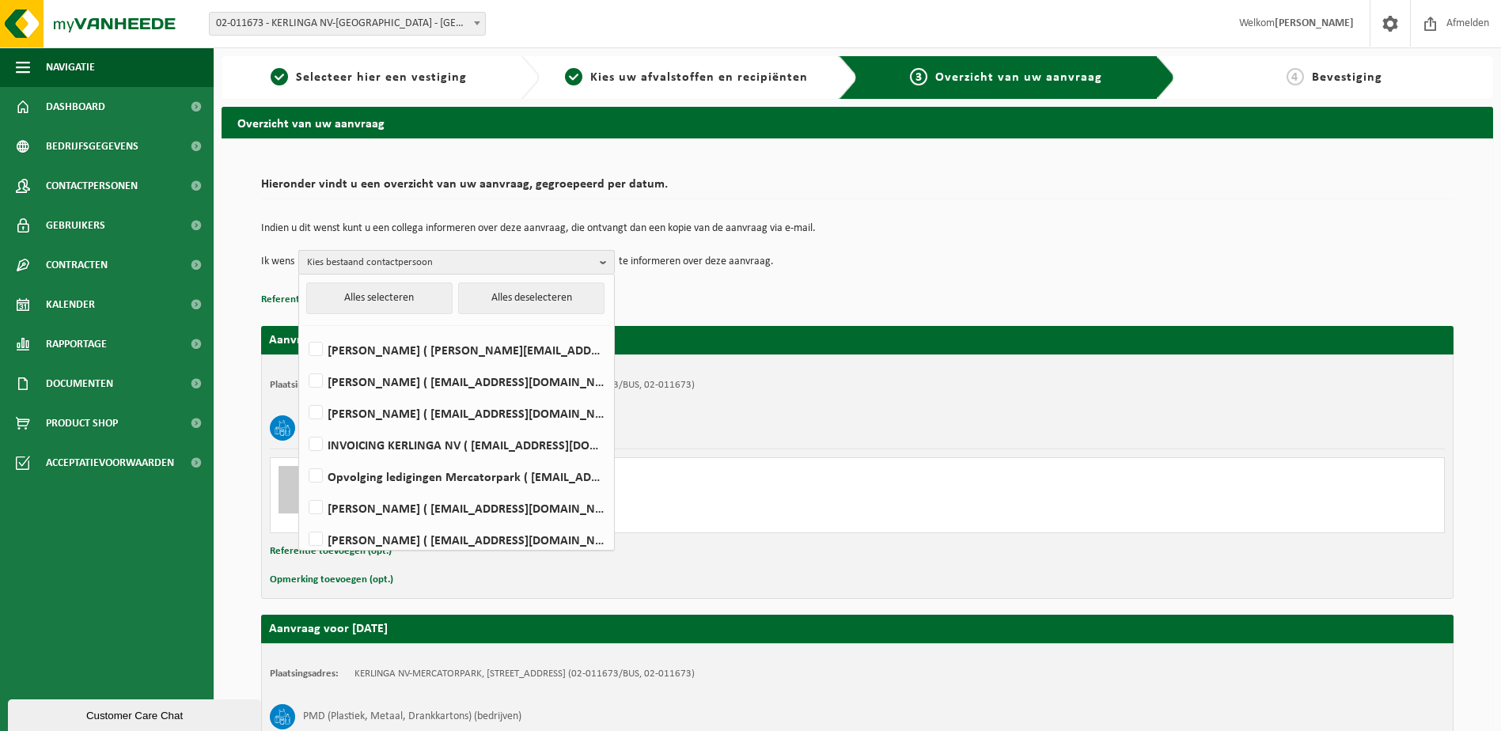
click at [562, 472] on label "Opvolging ledigingen Mercatorpark ( rme.mercatorpark@gmail.com )" at bounding box center [455, 476] width 301 height 24
click at [303, 457] on input "Opvolging ledigingen Mercatorpark ( rme.mercatorpark@gmail.com )" at bounding box center [302, 456] width 1 height 1
checkbox input "true"
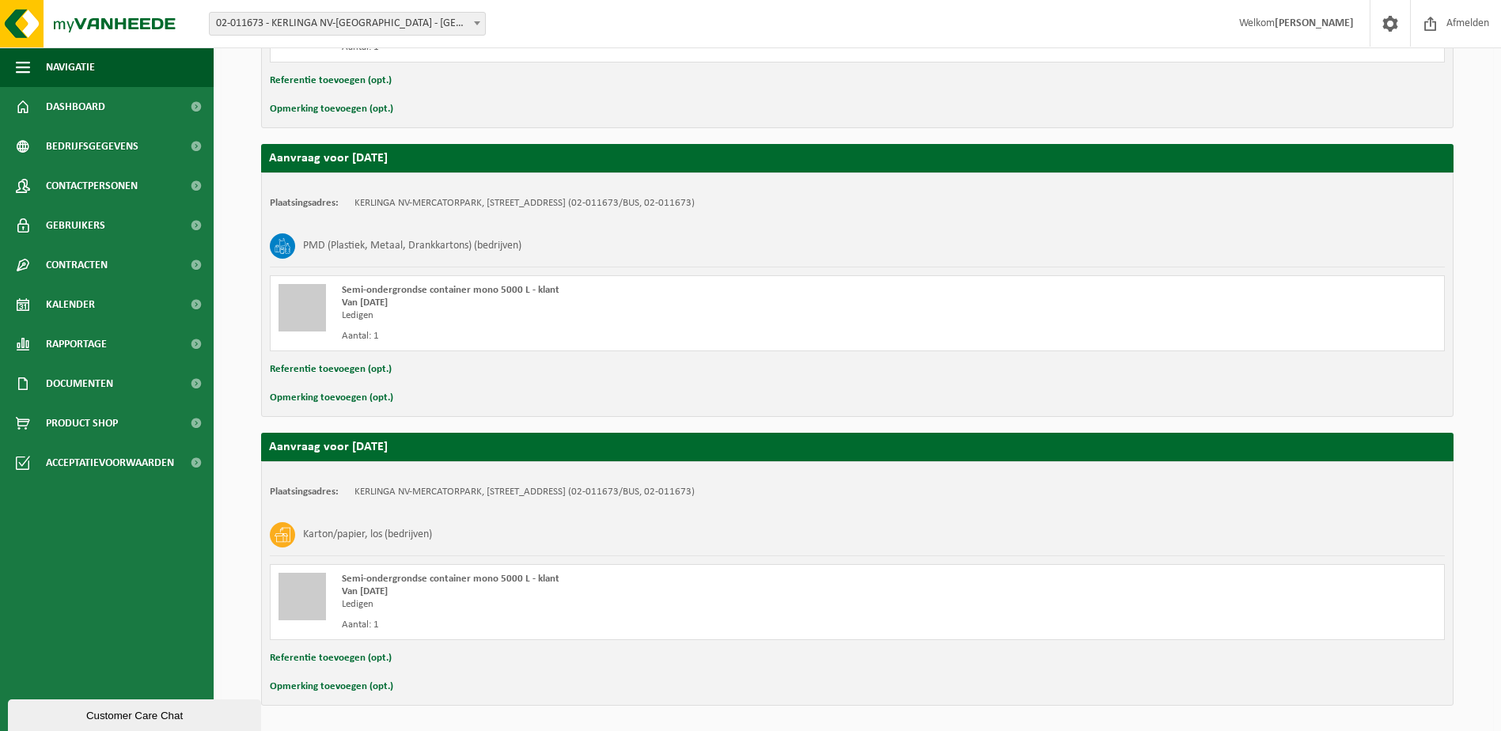
scroll to position [1681, 0]
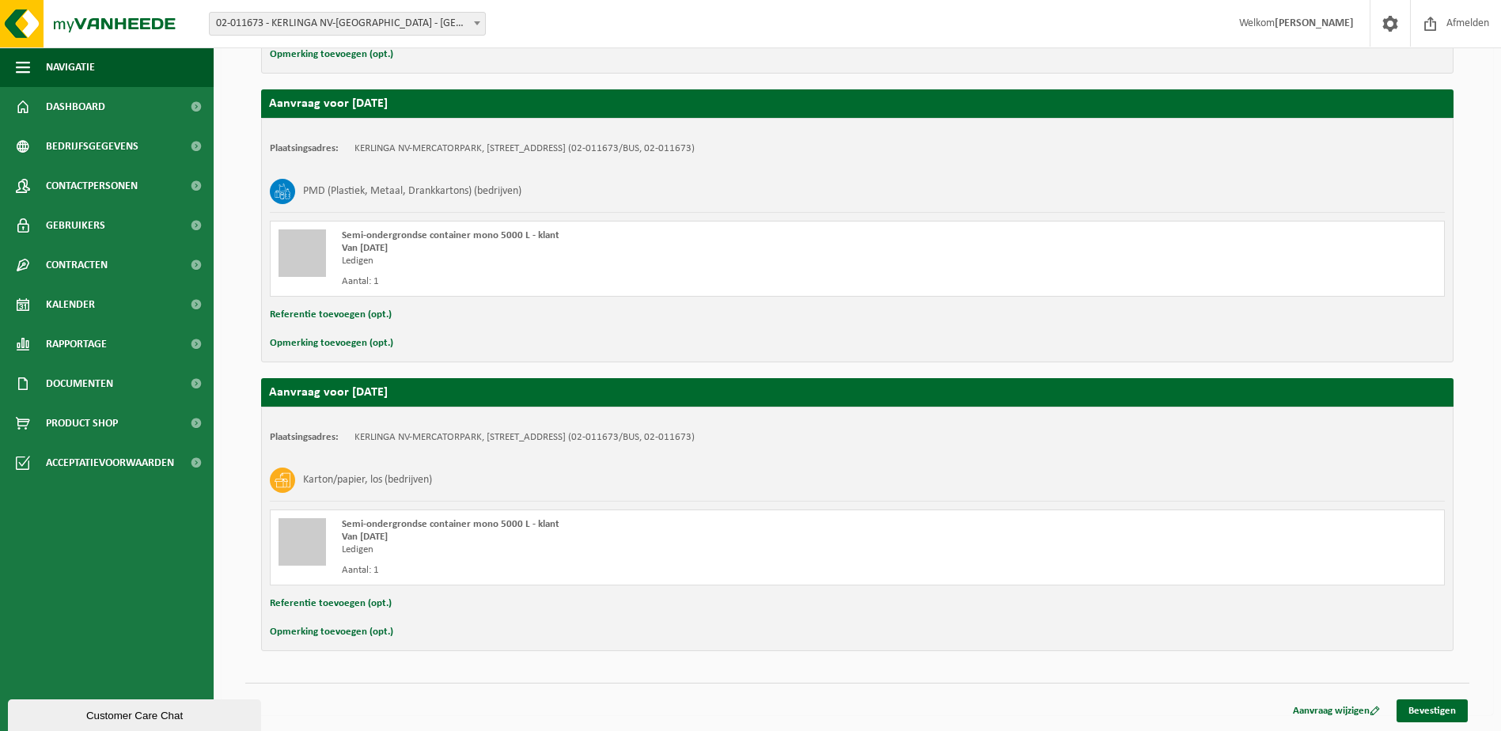
click at [1433, 711] on link "Bevestigen" at bounding box center [1431, 710] width 71 height 23
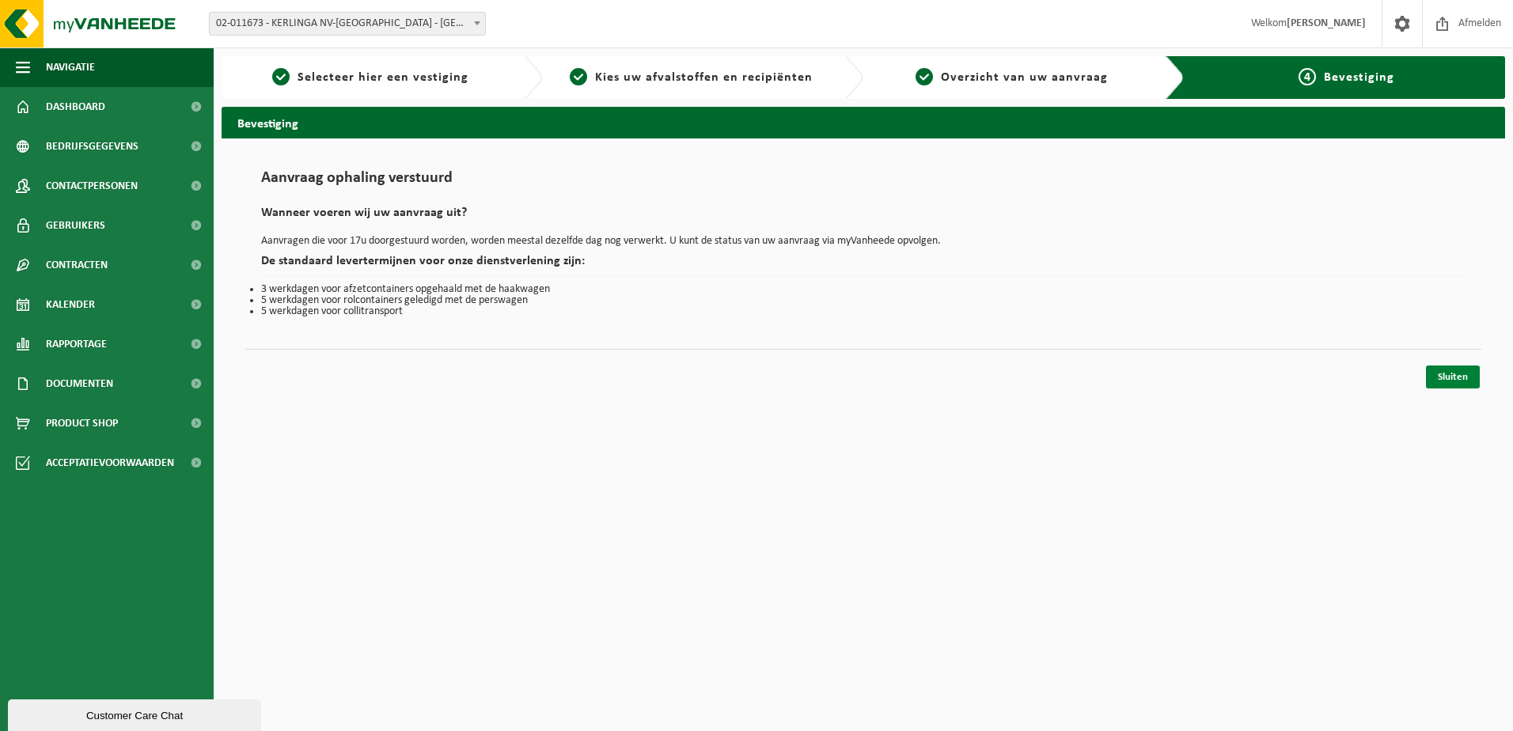
click at [1455, 377] on link "Sluiten" at bounding box center [1453, 377] width 54 height 23
